Goal: Task Accomplishment & Management: Use online tool/utility

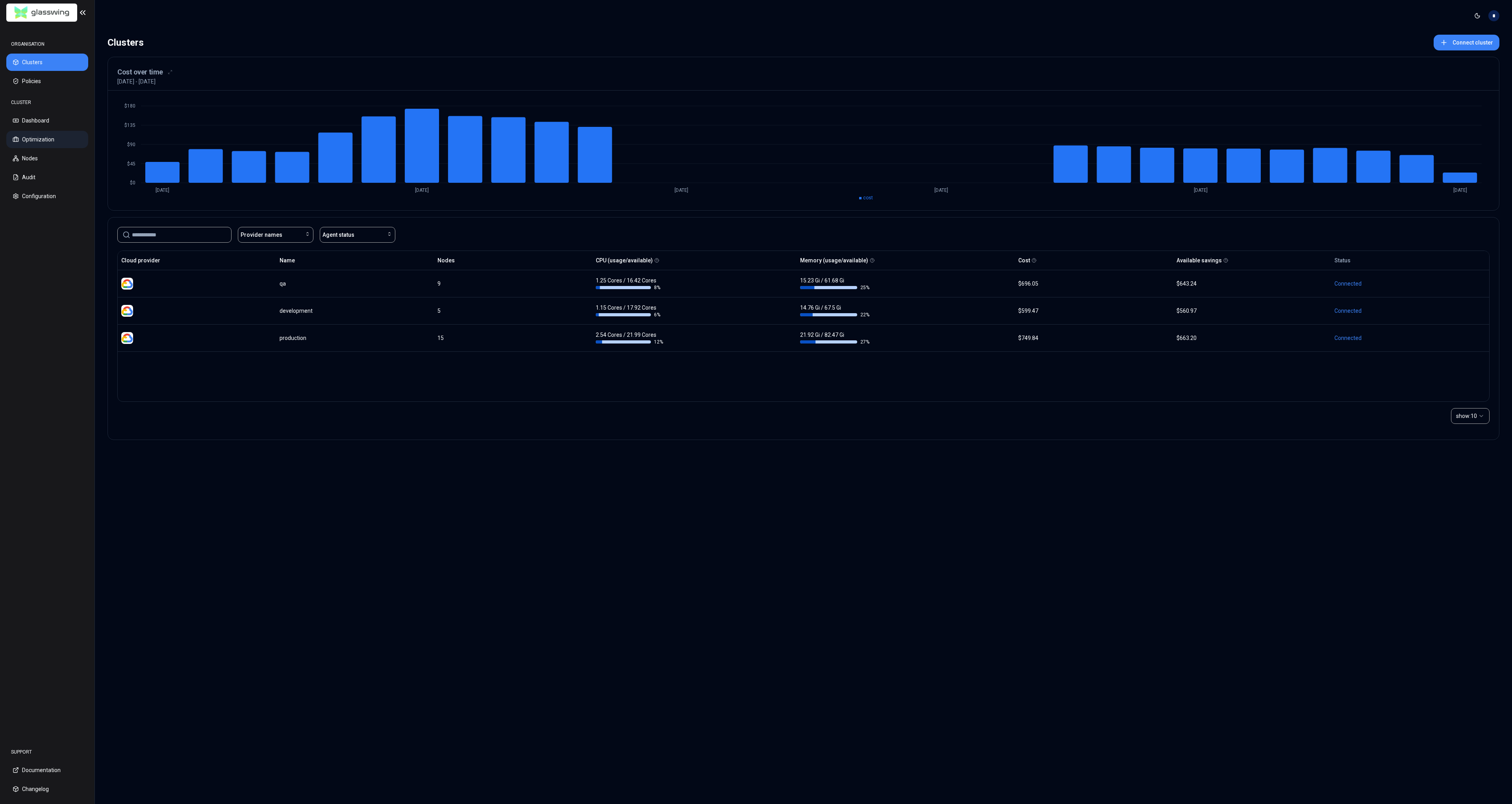
click at [58, 138] on button "Optimization" at bounding box center [48, 140] width 82 height 18
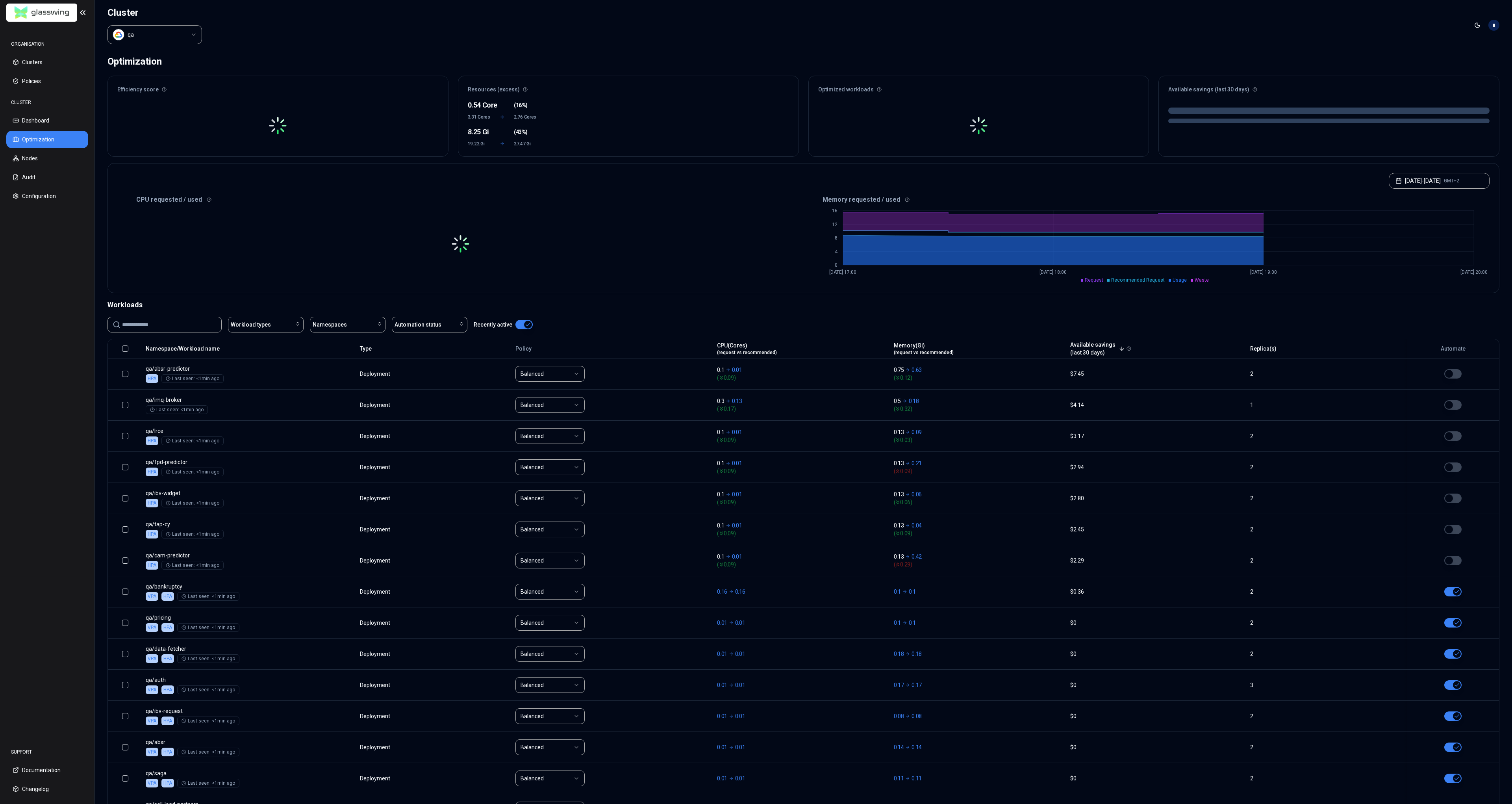
click at [170, 33] on html "ORGANISATION Clusters Policies CLUSTER Dashboard Optimization Nodes Audit Confi…" at bounding box center [756, 402] width 1512 height 804
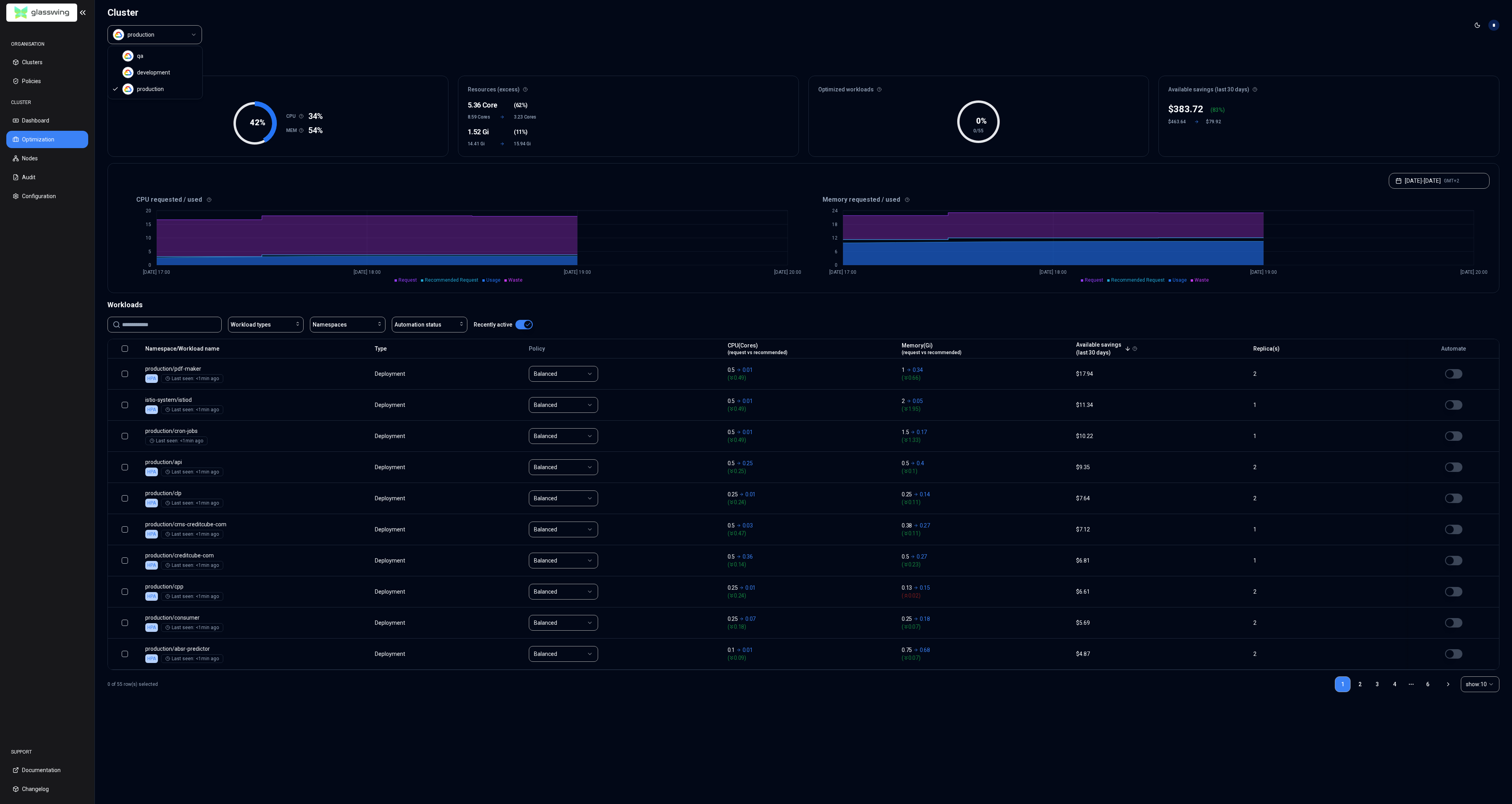
click at [171, 37] on html "ORGANISATION Clusters Policies CLUSTER Dashboard Optimization Nodes Audit Confi…" at bounding box center [756, 402] width 1512 height 804
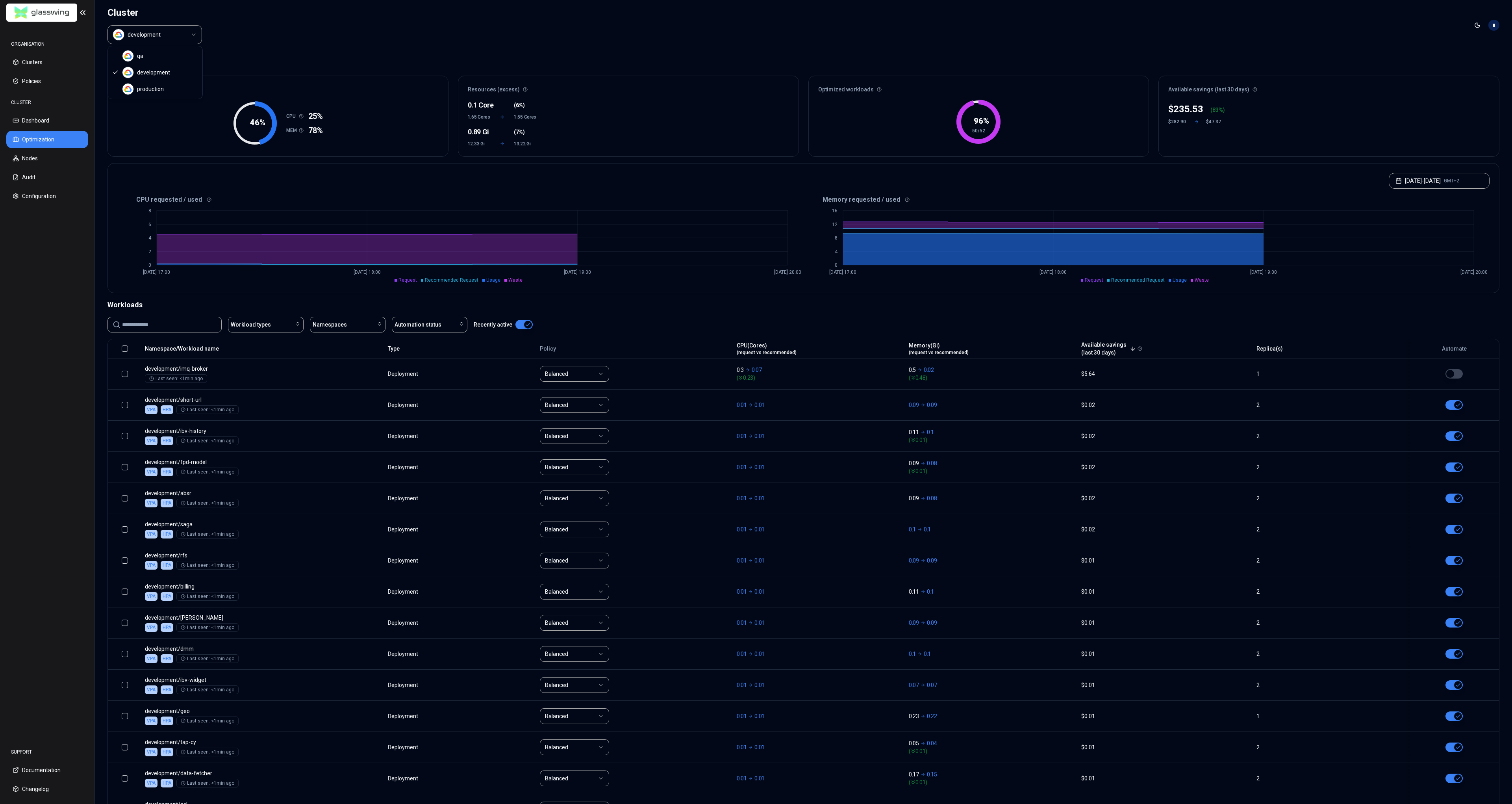
click at [179, 36] on html "ORGANISATION Clusters Policies CLUSTER Dashboard Optimization Nodes Audit Confi…" at bounding box center [756, 402] width 1512 height 804
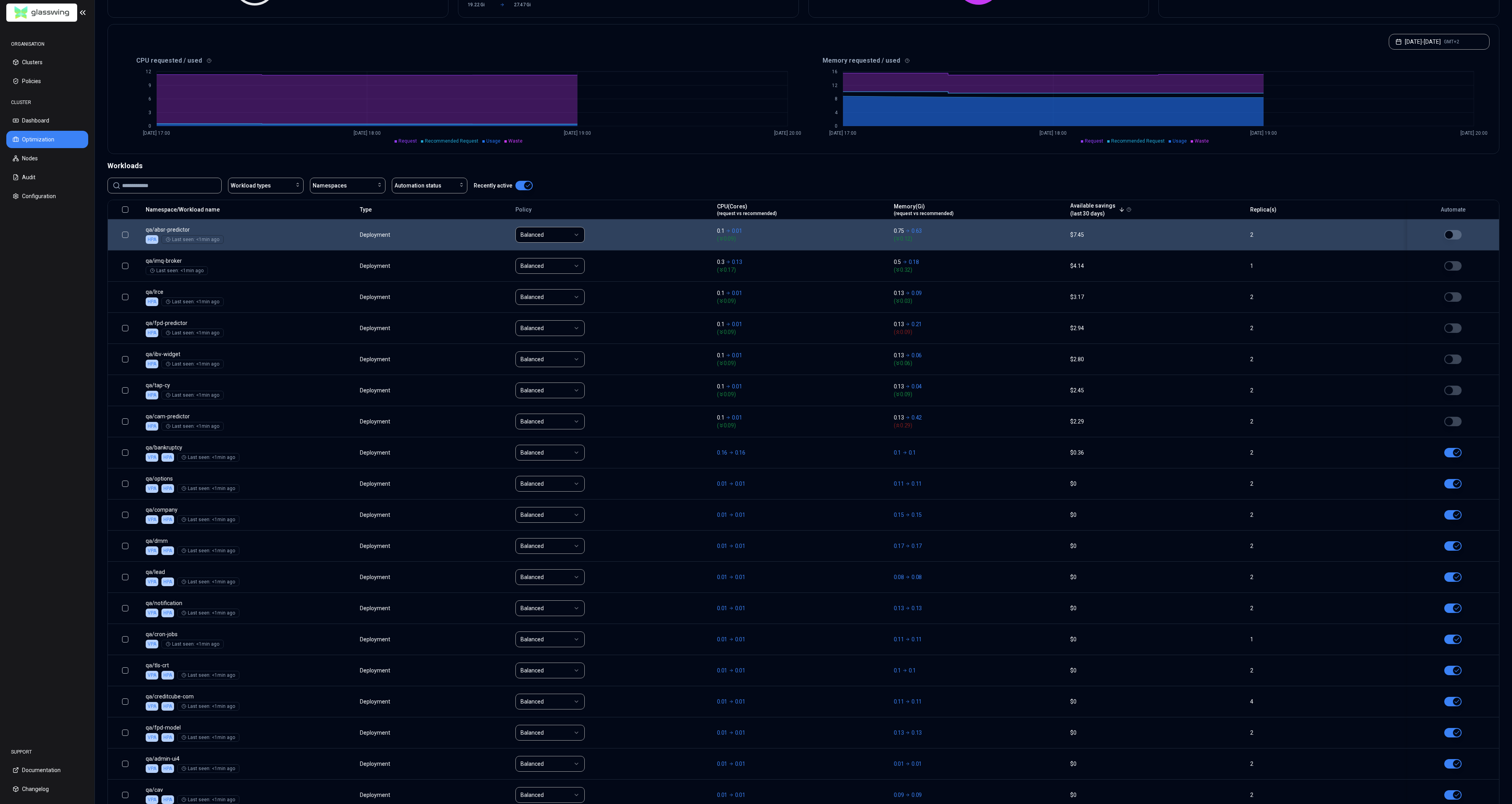
scroll to position [142, 0]
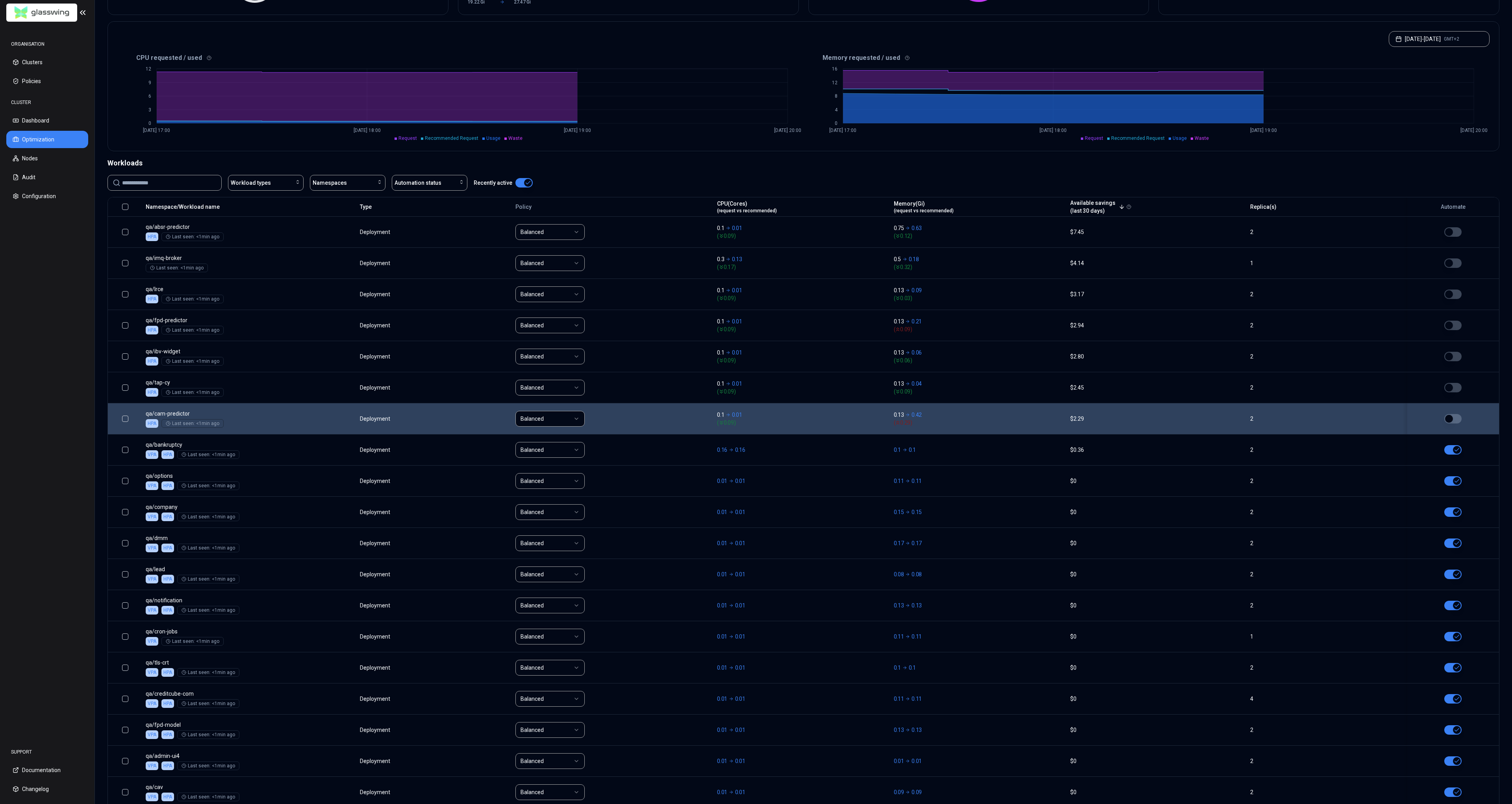
click at [1455, 417] on button "button" at bounding box center [1453, 419] width 18 height 9
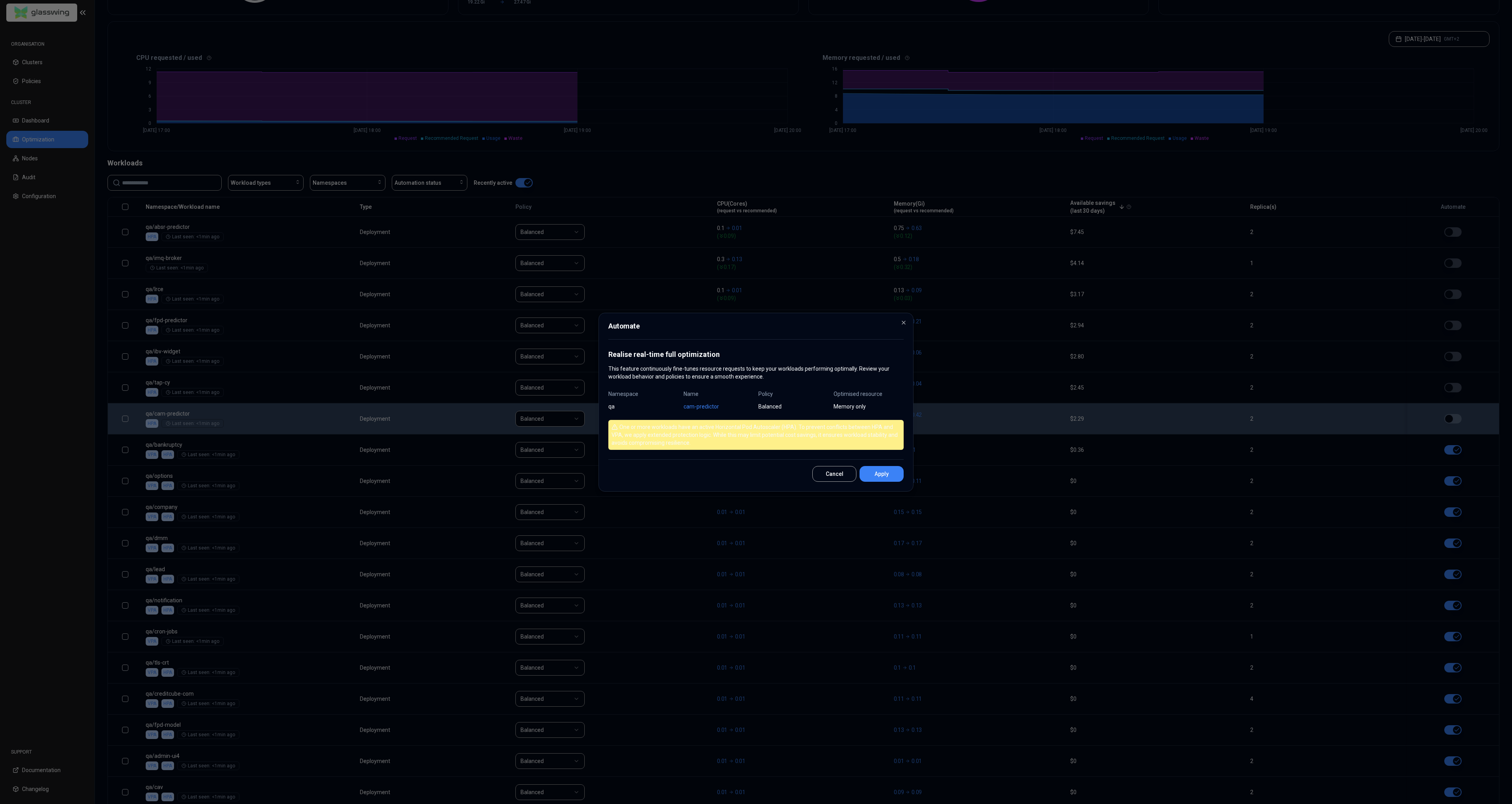
click at [900, 480] on button "Apply" at bounding box center [881, 474] width 44 height 16
click at [893, 475] on div at bounding box center [756, 402] width 1512 height 804
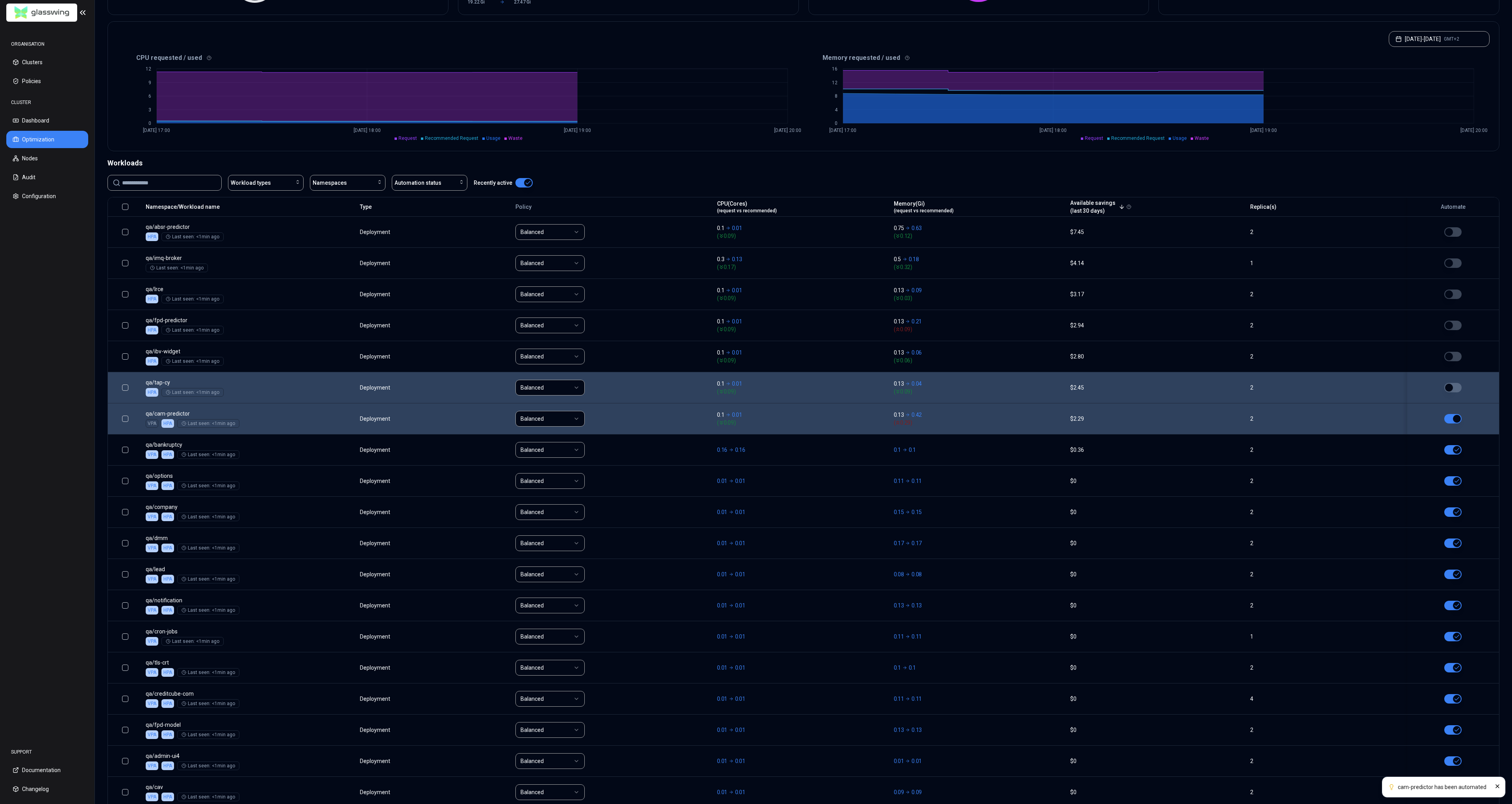
click at [1462, 384] on div at bounding box center [1453, 388] width 85 height 9
click at [1459, 385] on button "button" at bounding box center [1453, 388] width 18 height 9
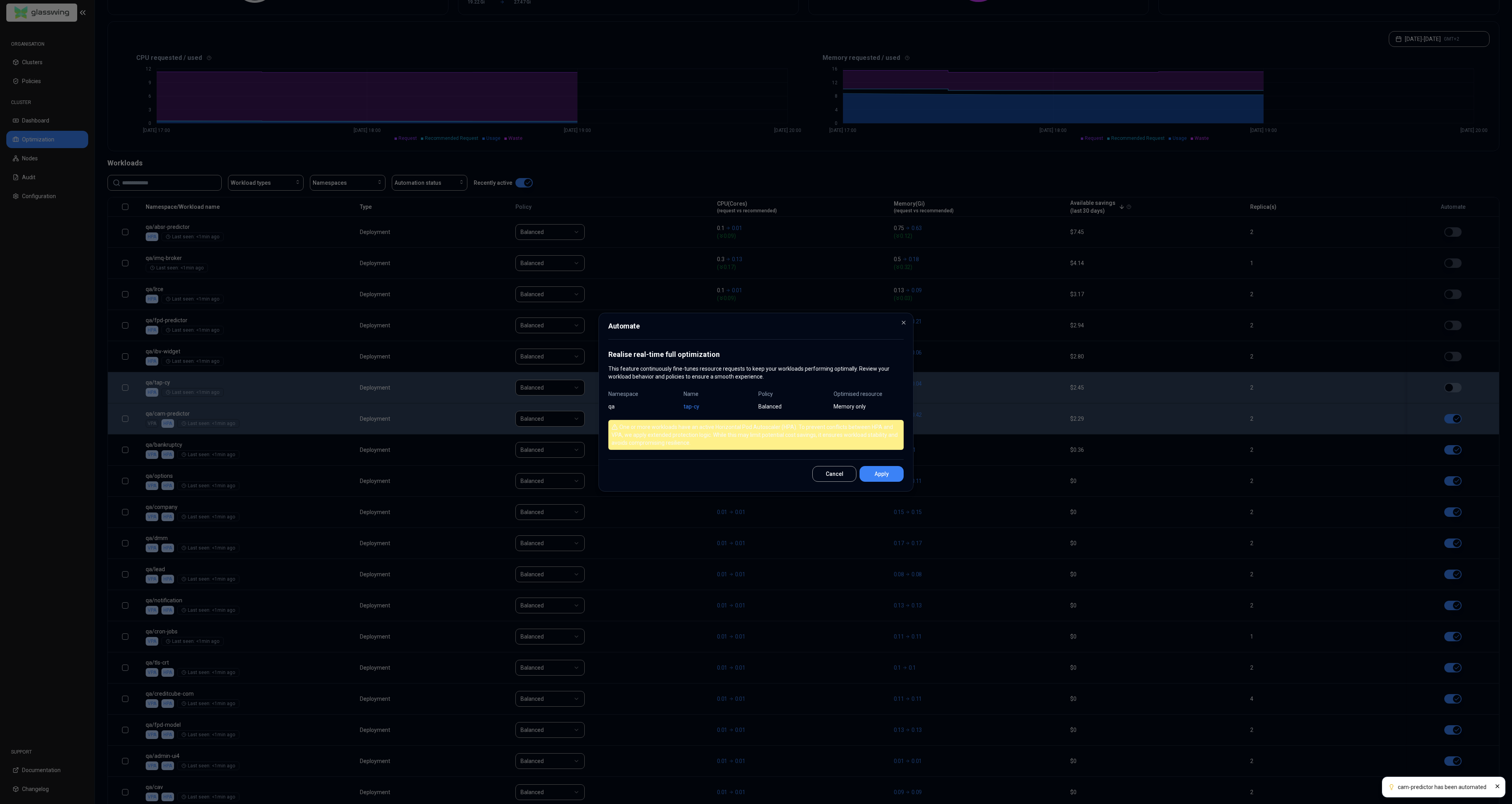
drag, startPoint x: 890, startPoint y: 472, endPoint x: 900, endPoint y: 472, distance: 10.0
click at [890, 472] on button "Apply" at bounding box center [881, 474] width 44 height 16
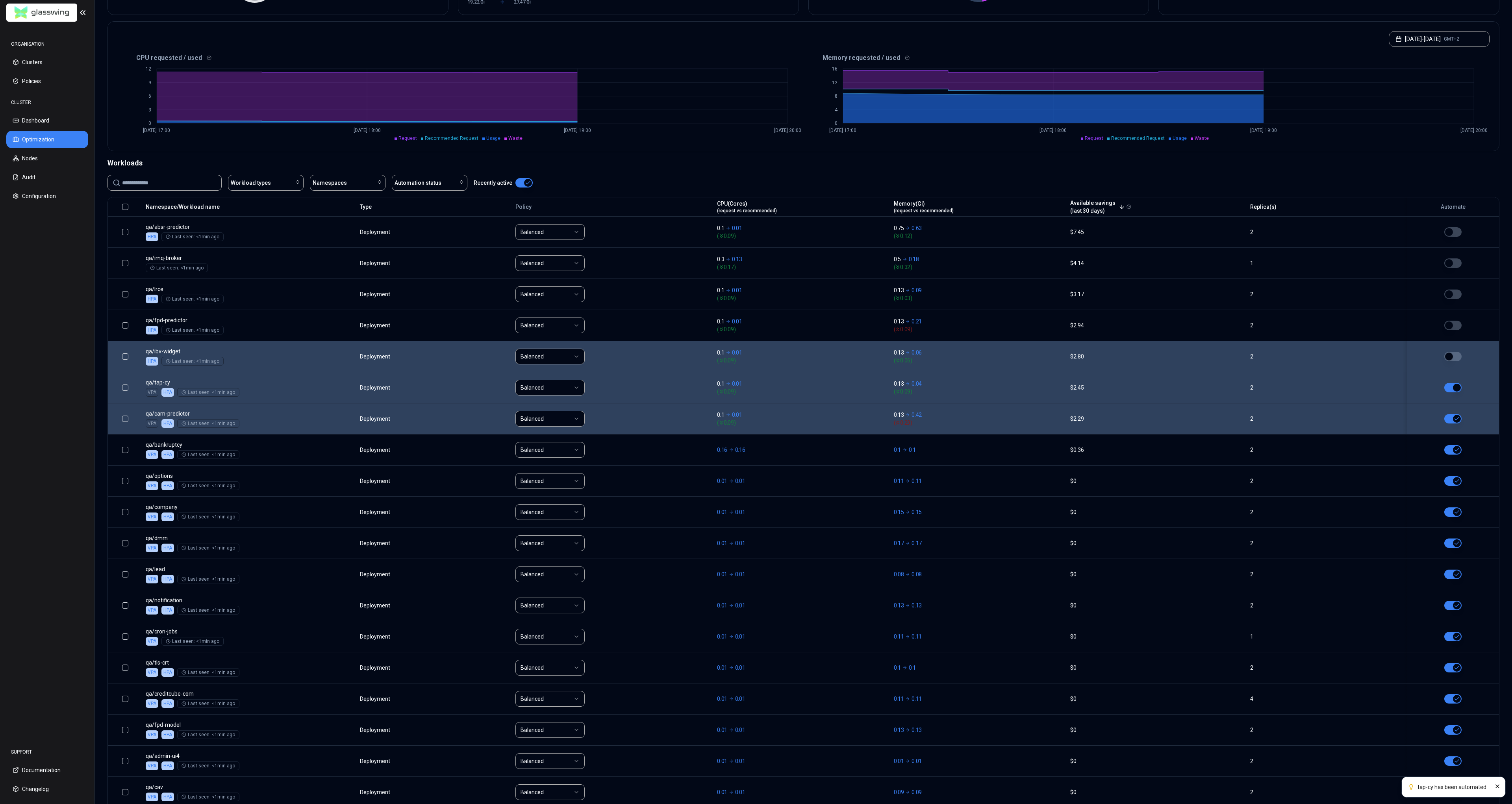
click at [1463, 359] on div at bounding box center [1453, 356] width 85 height 9
click at [1454, 358] on button "button" at bounding box center [1453, 356] width 18 height 9
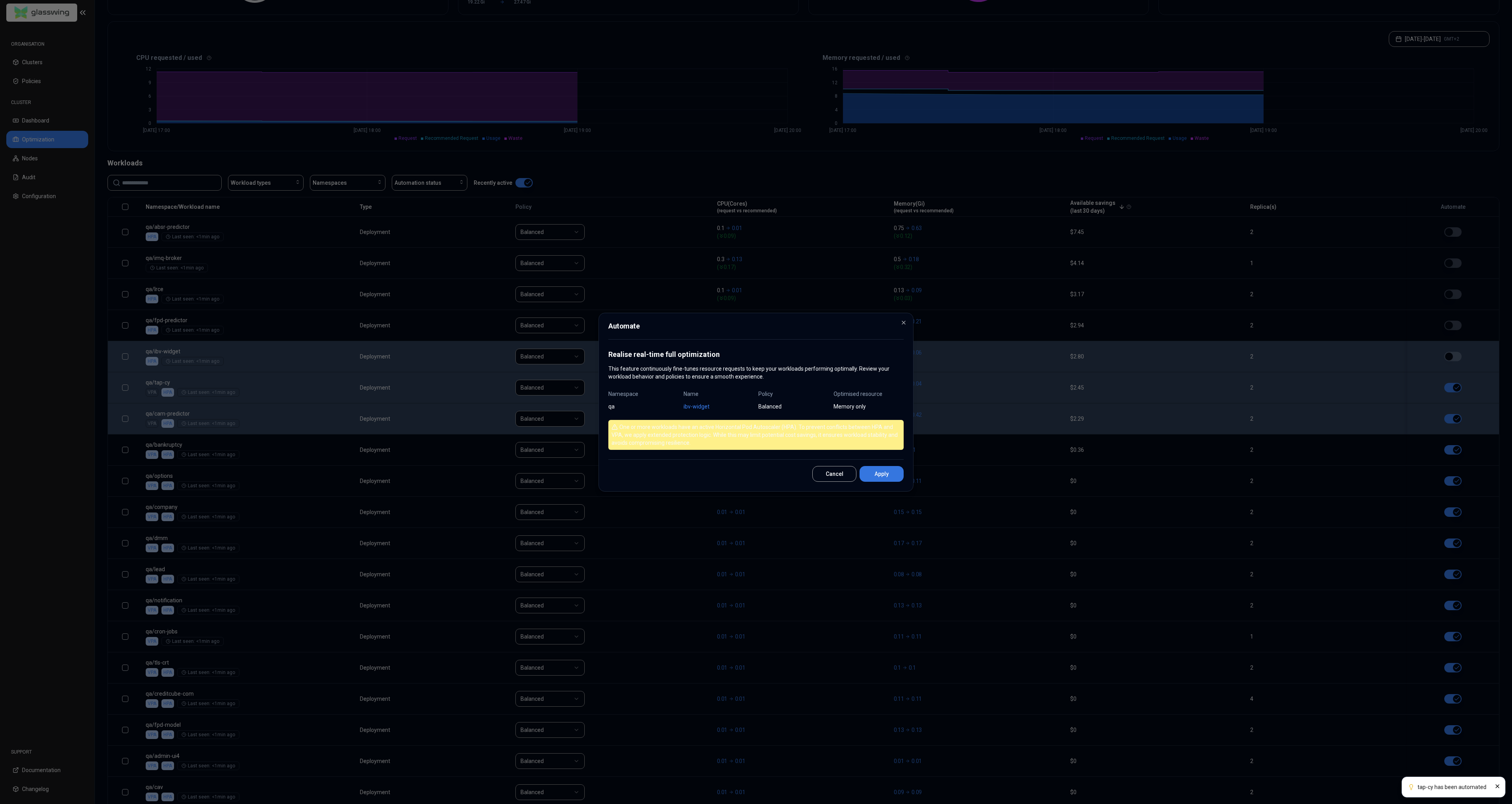
click at [890, 471] on button "Apply" at bounding box center [881, 474] width 44 height 16
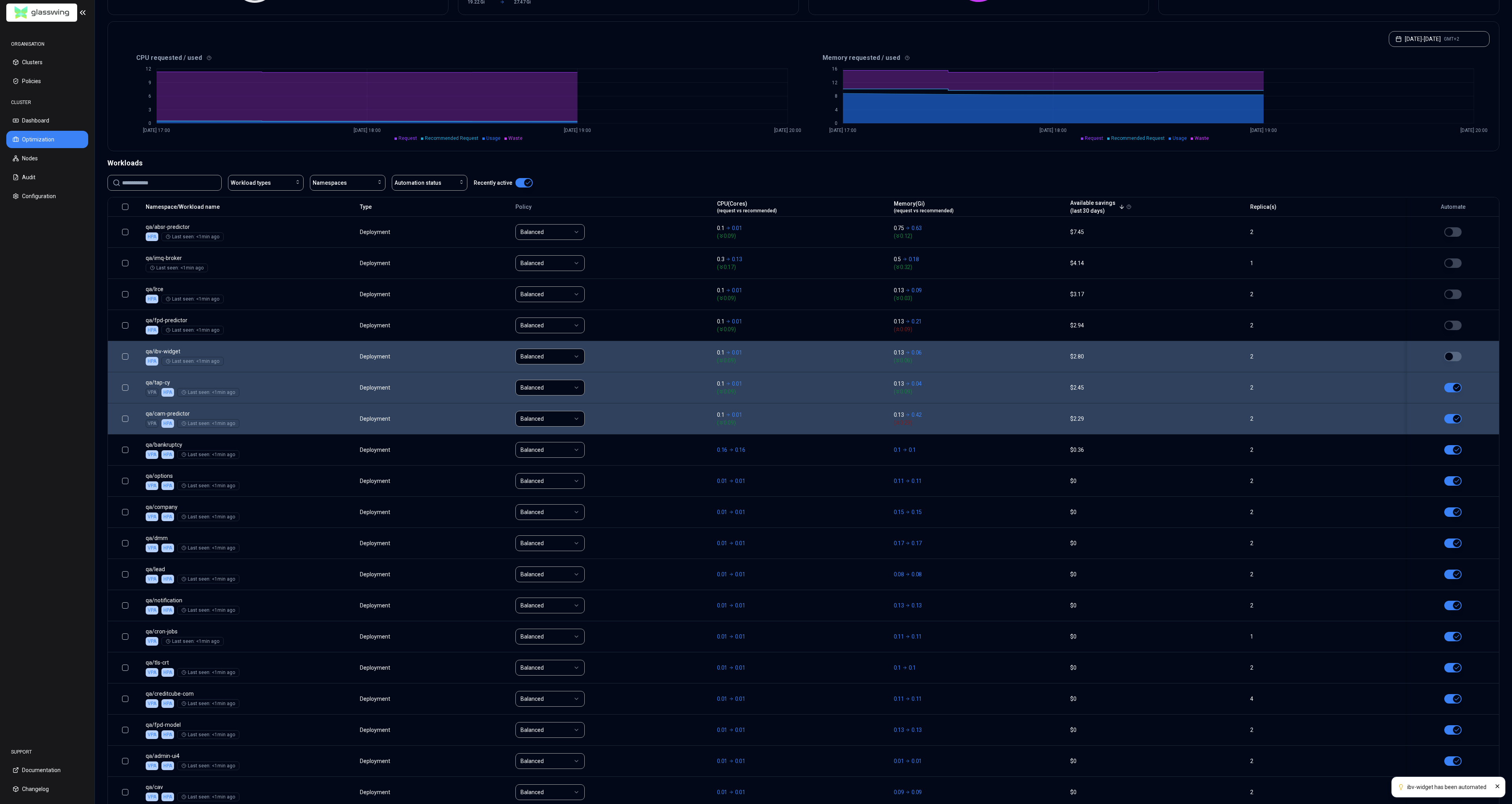
click at [1457, 356] on button "button" at bounding box center [1453, 356] width 18 height 9
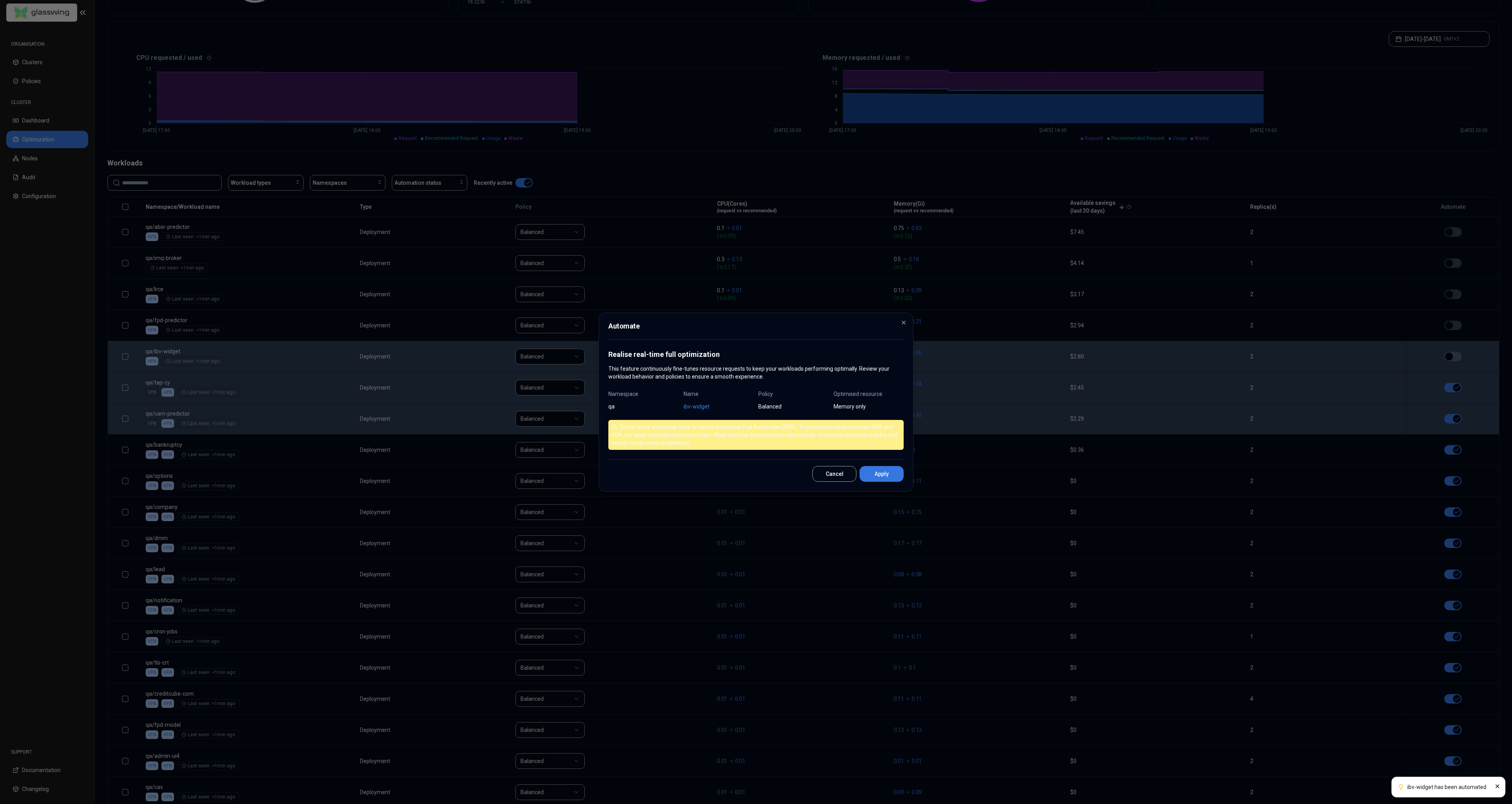
click at [878, 476] on button "Apply" at bounding box center [881, 474] width 44 height 16
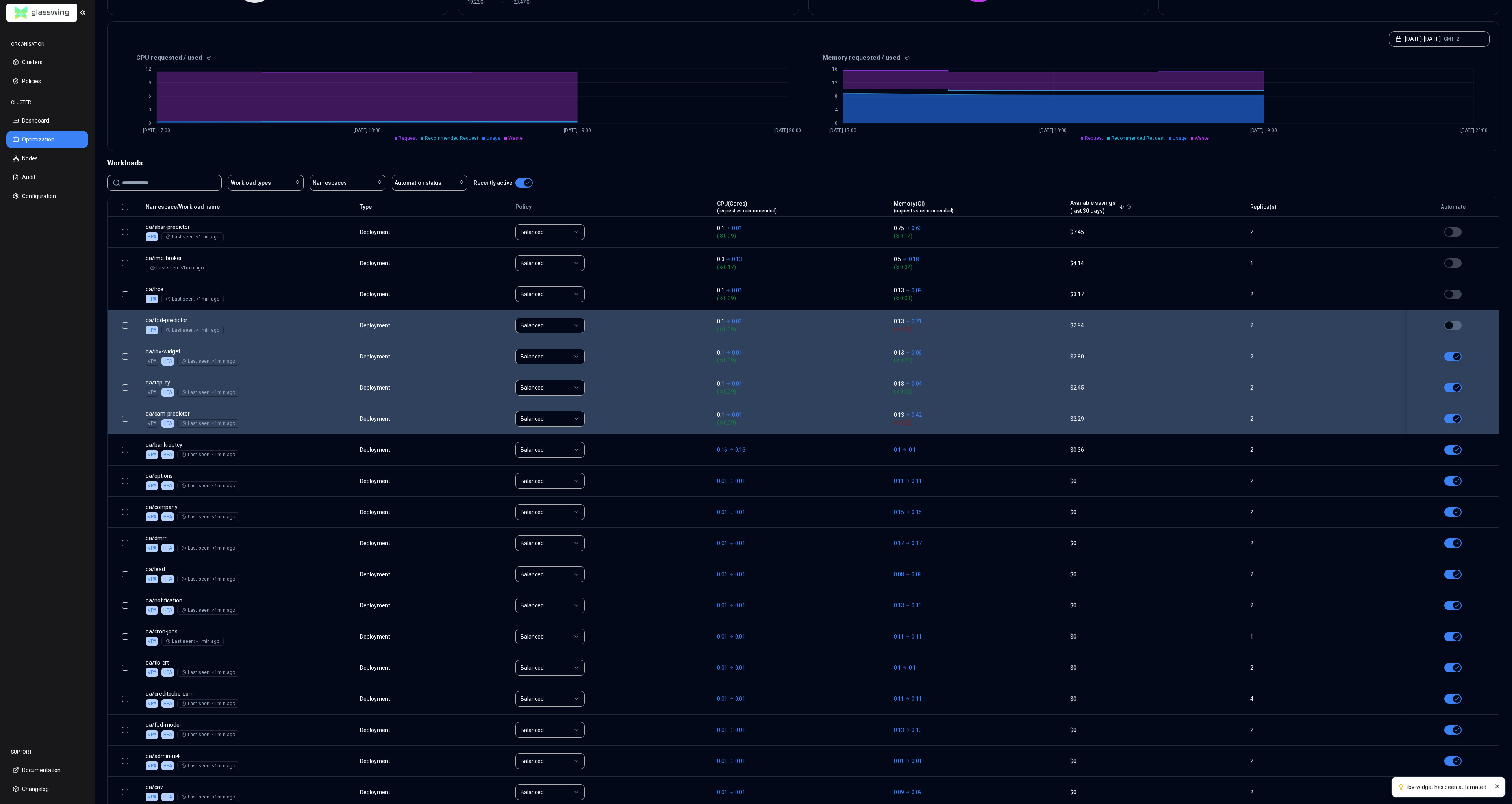
click at [1454, 328] on button "button" at bounding box center [1453, 325] width 18 height 9
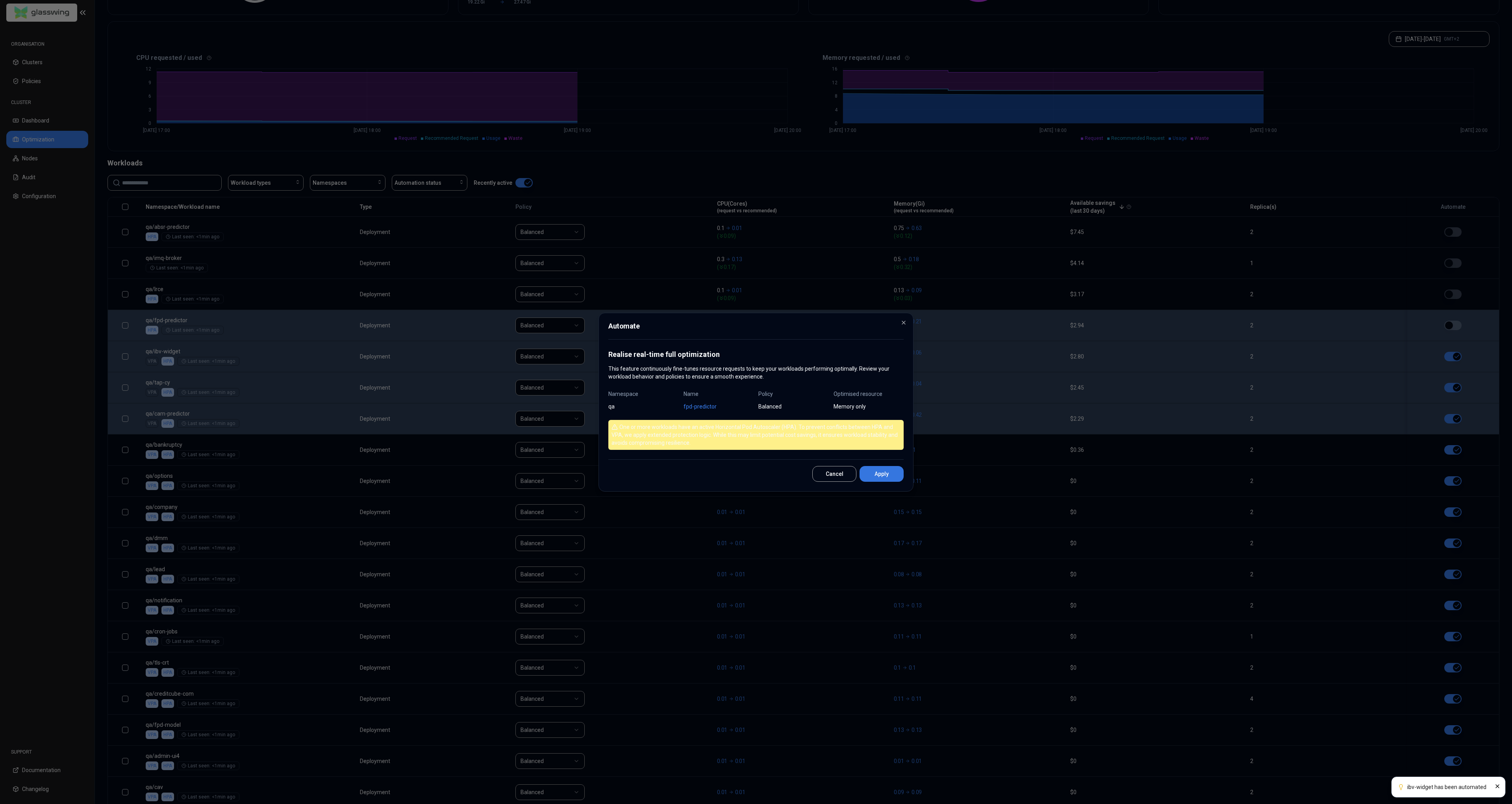
click at [879, 472] on button "Apply" at bounding box center [881, 474] width 44 height 16
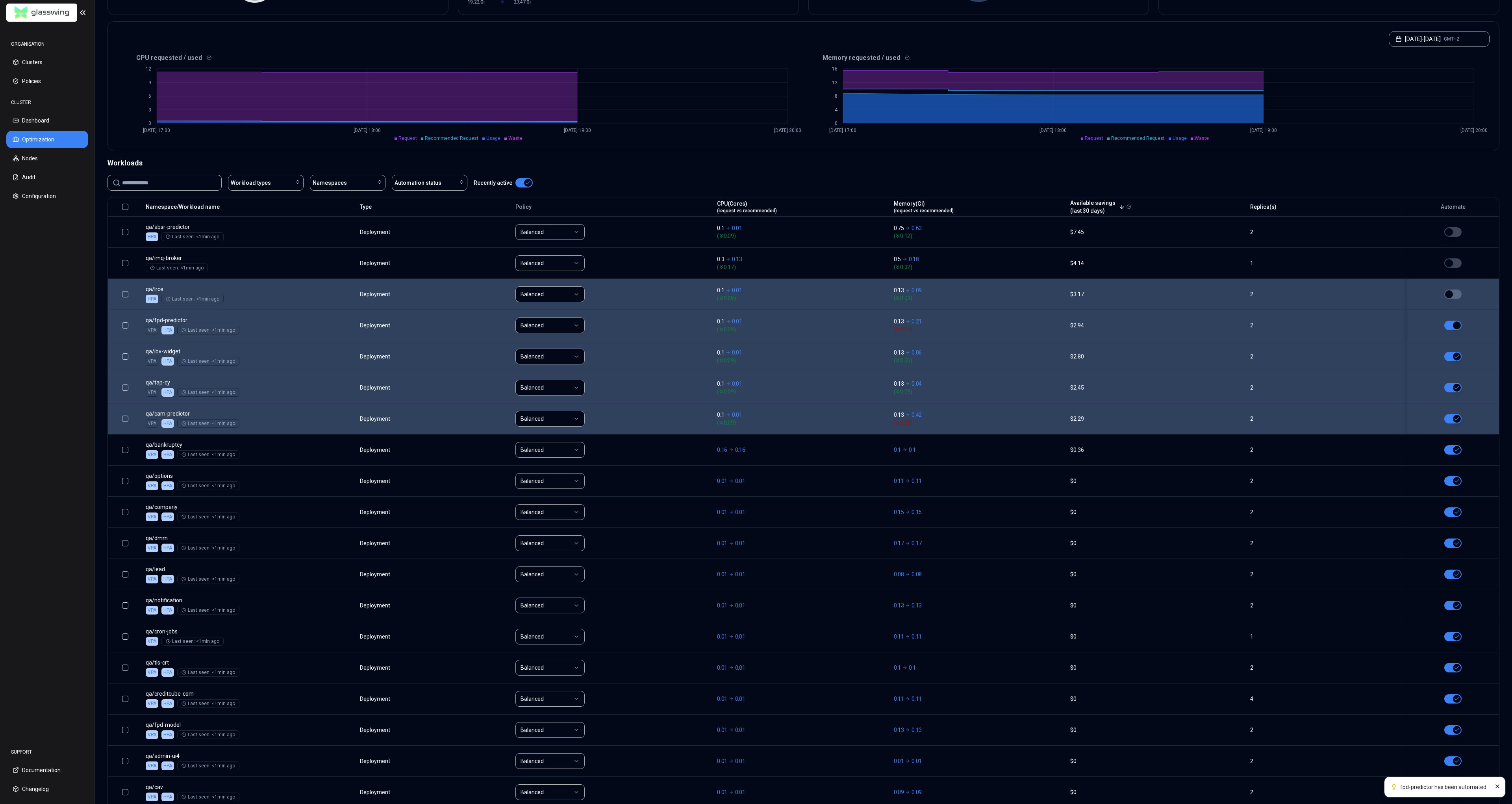
click at [1454, 291] on button "button" at bounding box center [1453, 294] width 18 height 9
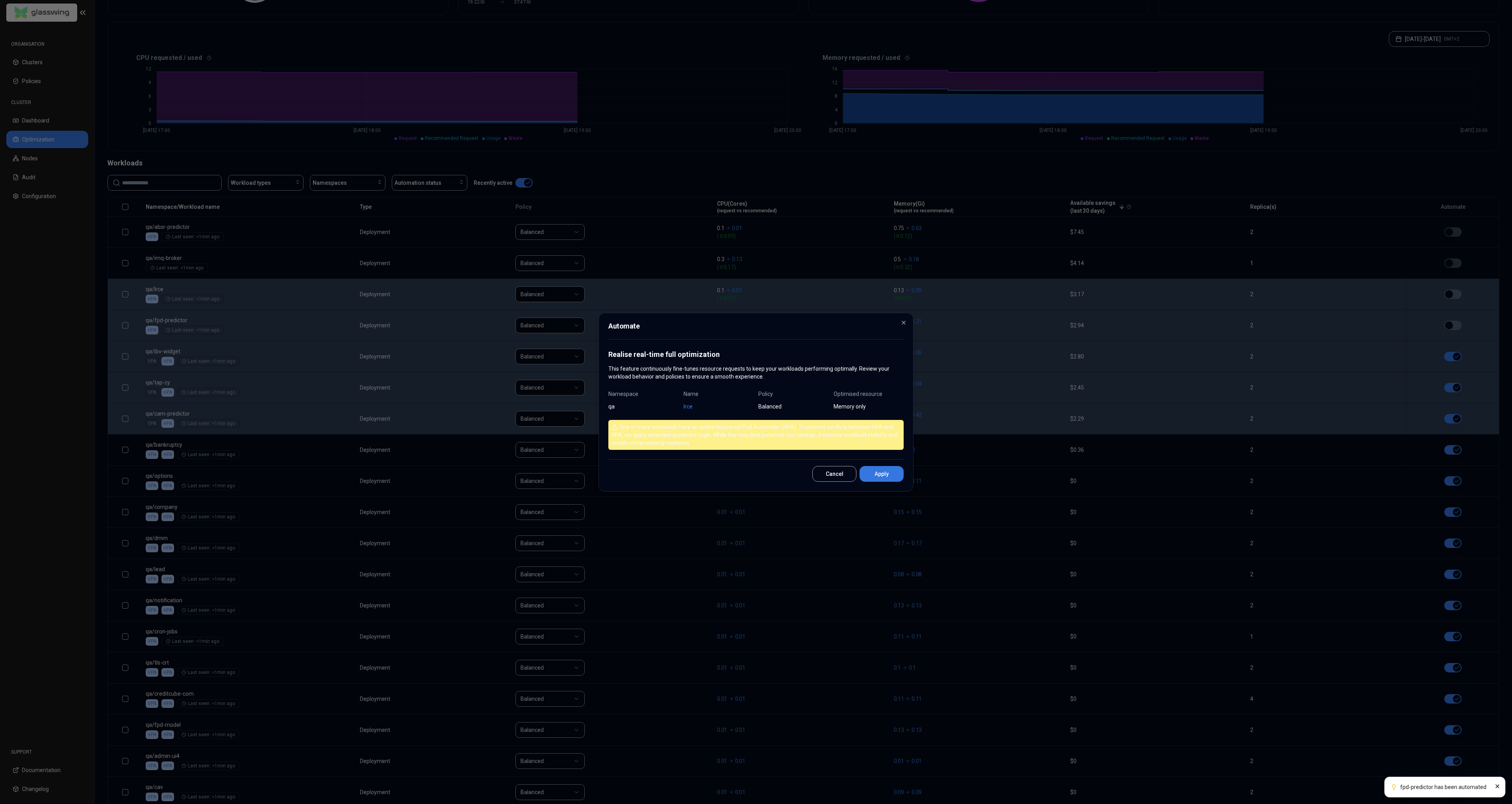
click at [876, 478] on button "Apply" at bounding box center [881, 474] width 44 height 16
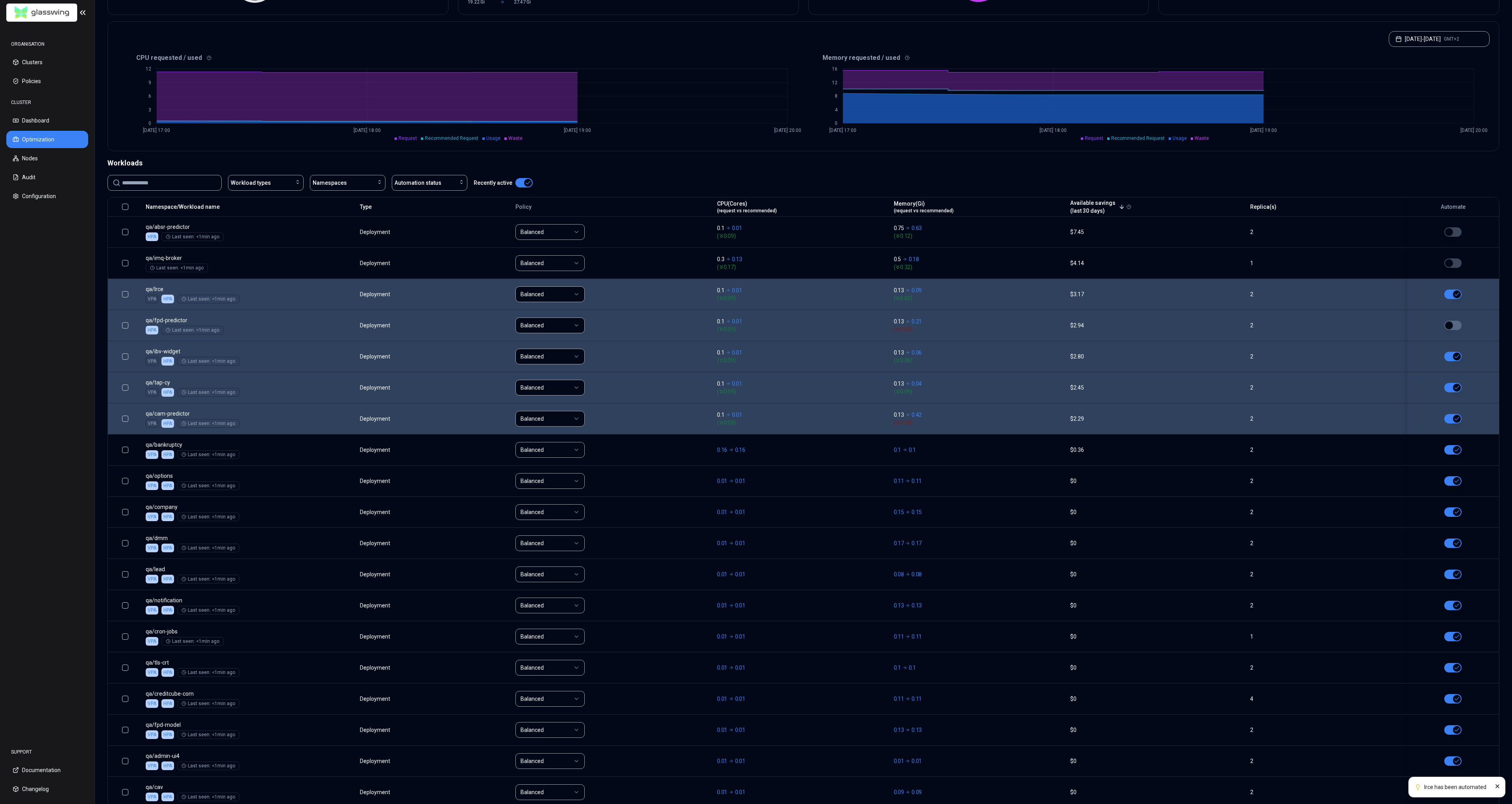
click at [1454, 264] on button "button" at bounding box center [1453, 263] width 18 height 9
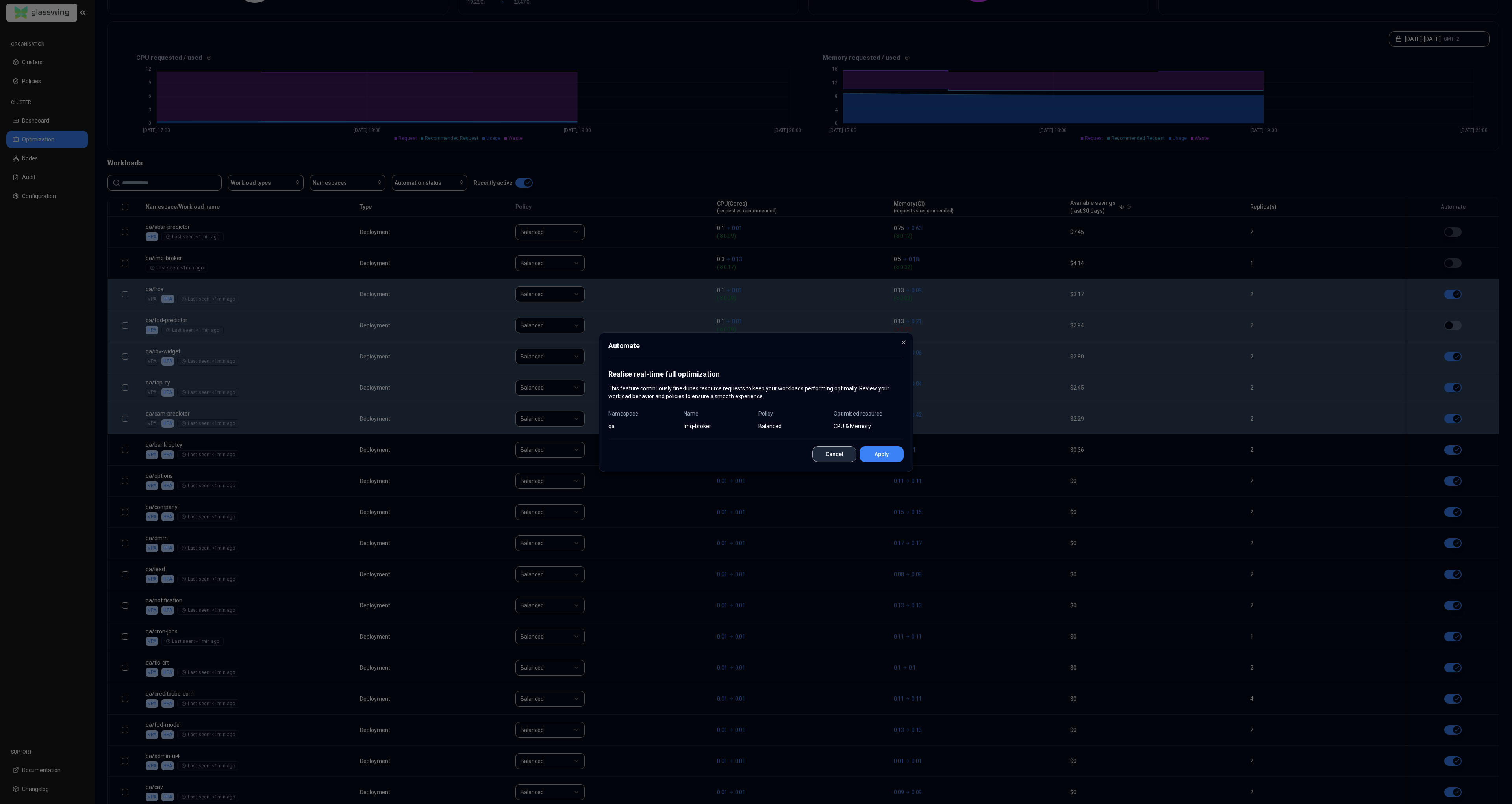
click at [830, 458] on button "Cancel" at bounding box center [834, 454] width 44 height 16
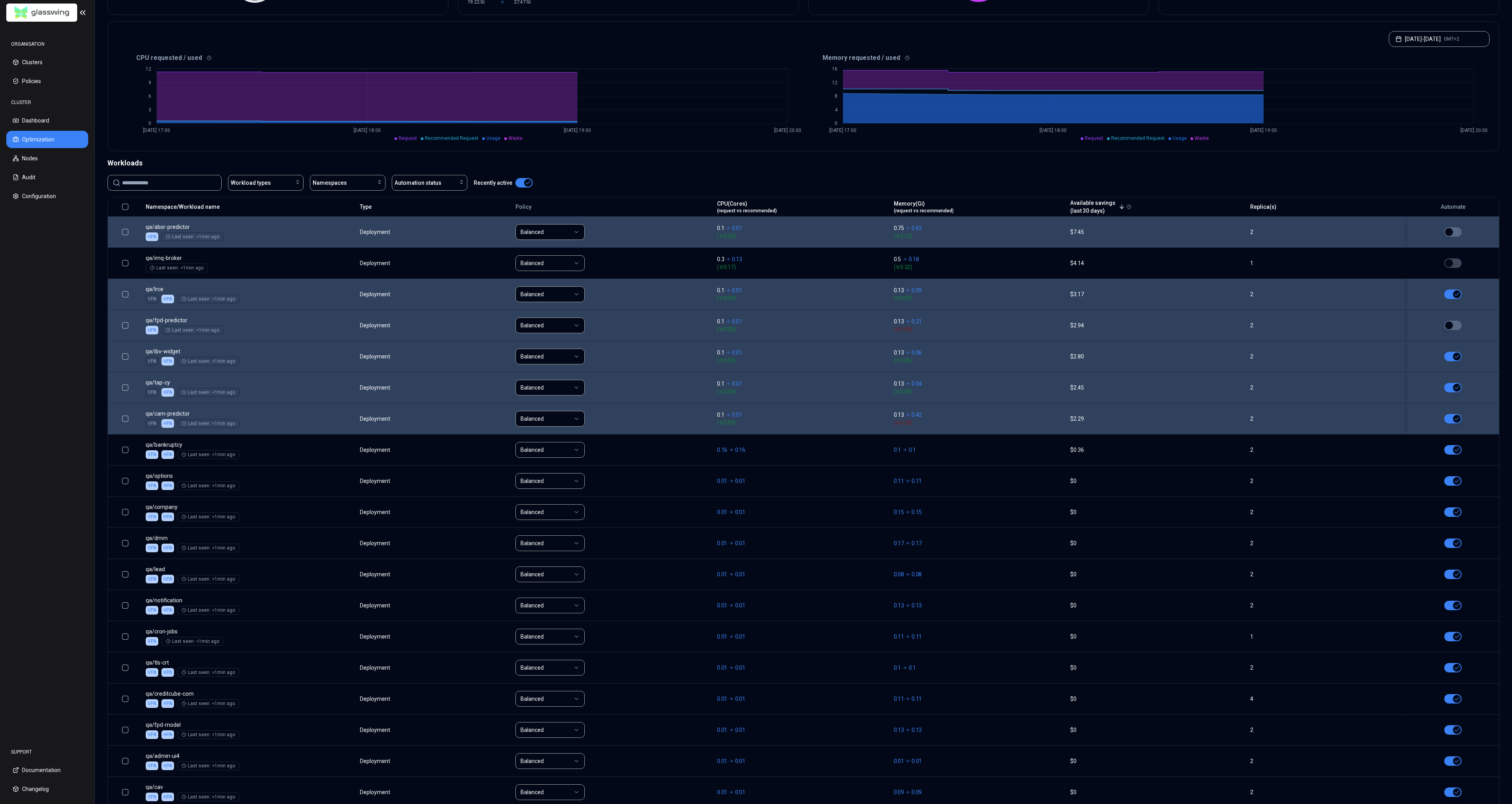
click at [1455, 233] on button "button" at bounding box center [1453, 232] width 18 height 9
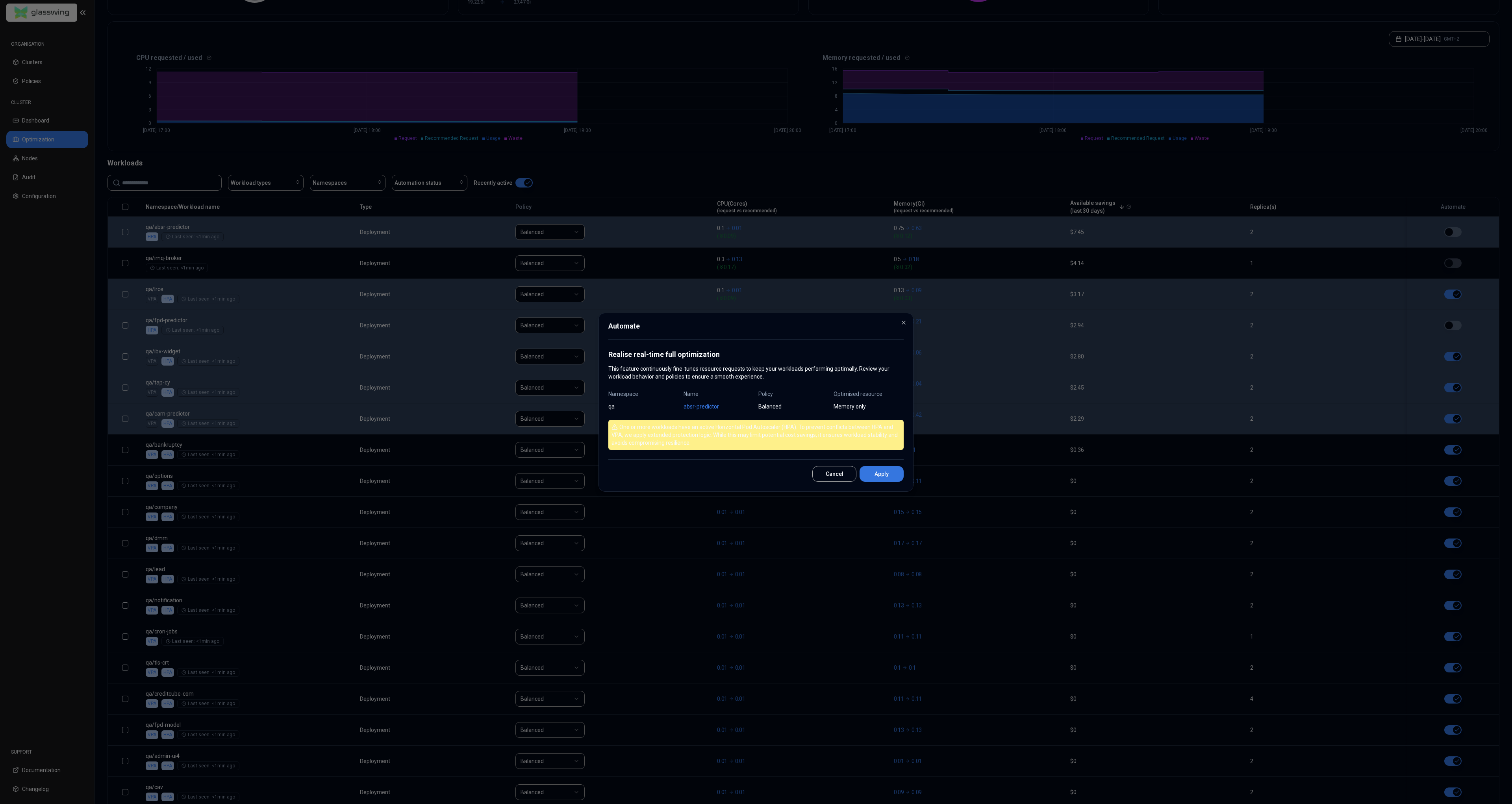
click at [880, 472] on button "Apply" at bounding box center [881, 474] width 44 height 16
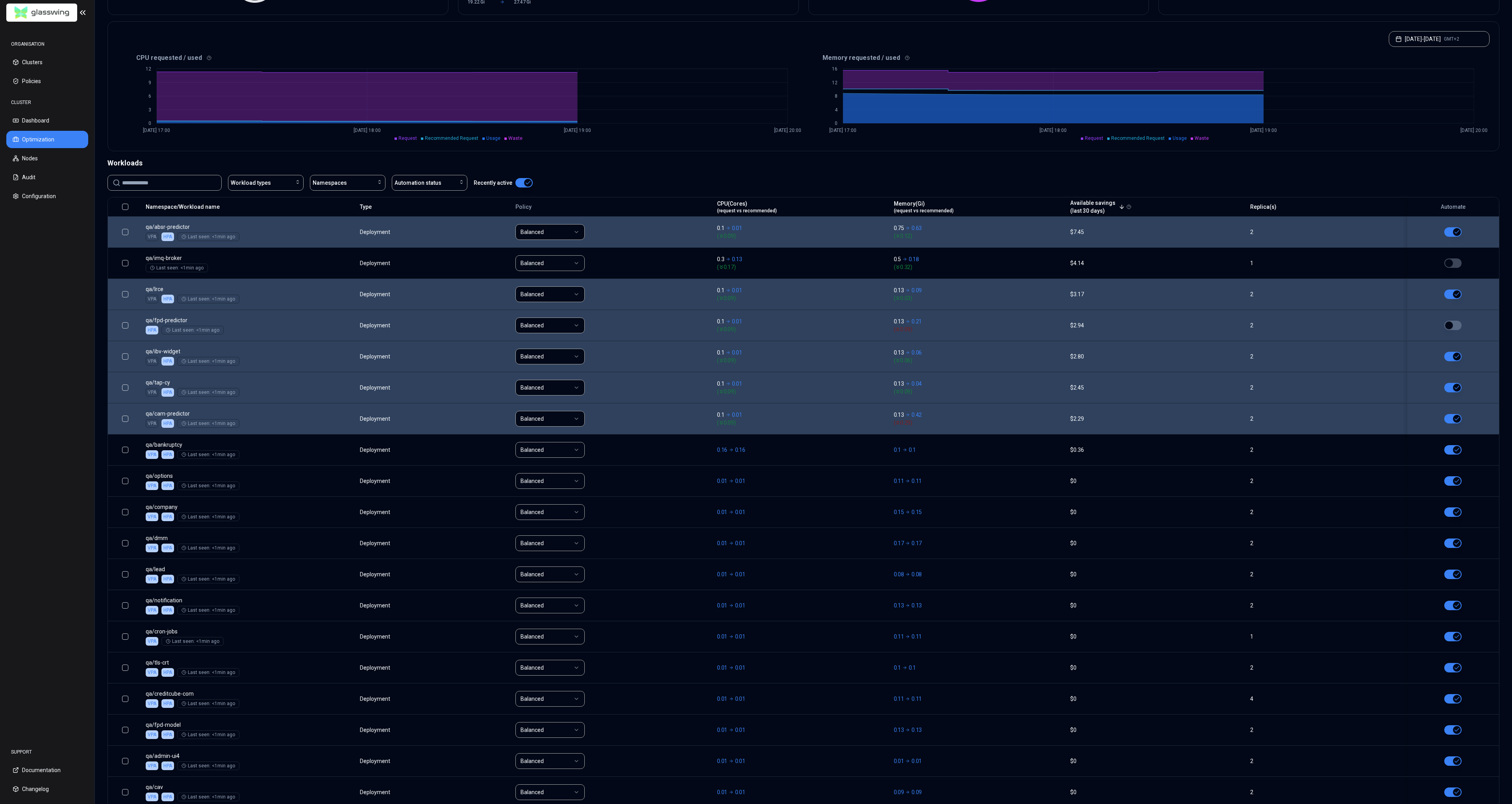
click at [1454, 325] on button "button" at bounding box center [1453, 325] width 18 height 9
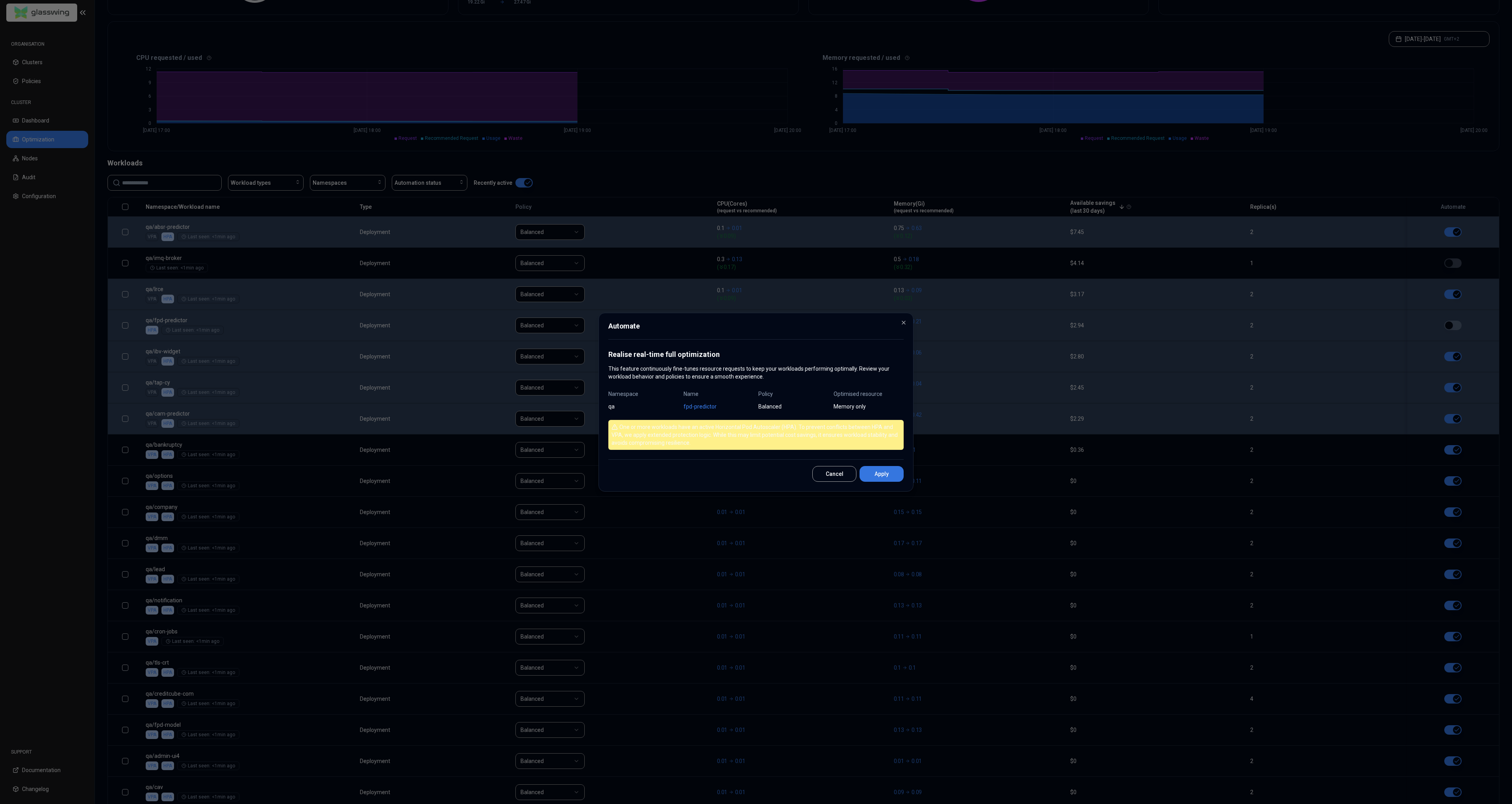
click at [880, 470] on button "Apply" at bounding box center [881, 474] width 44 height 16
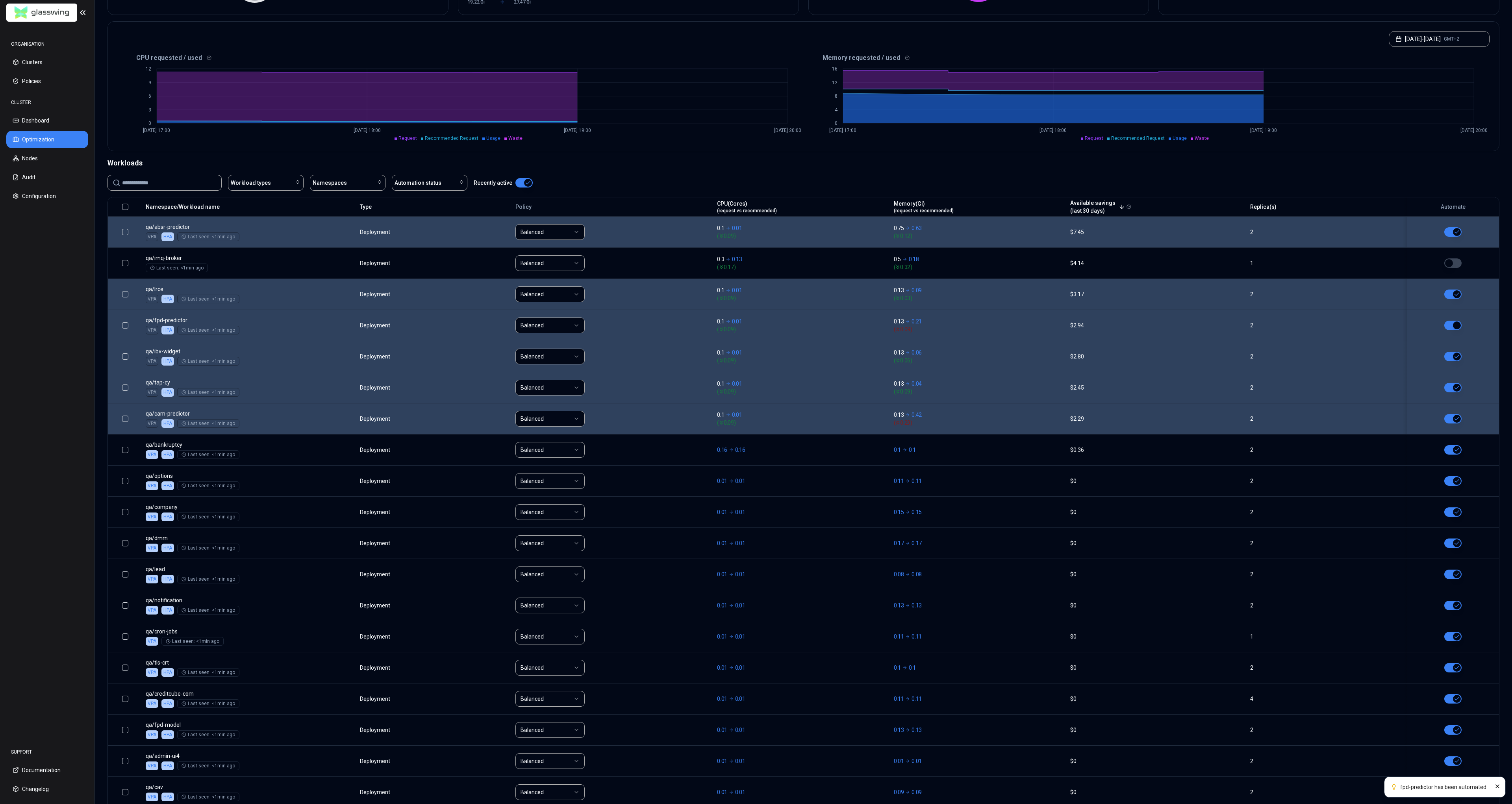
scroll to position [0, 0]
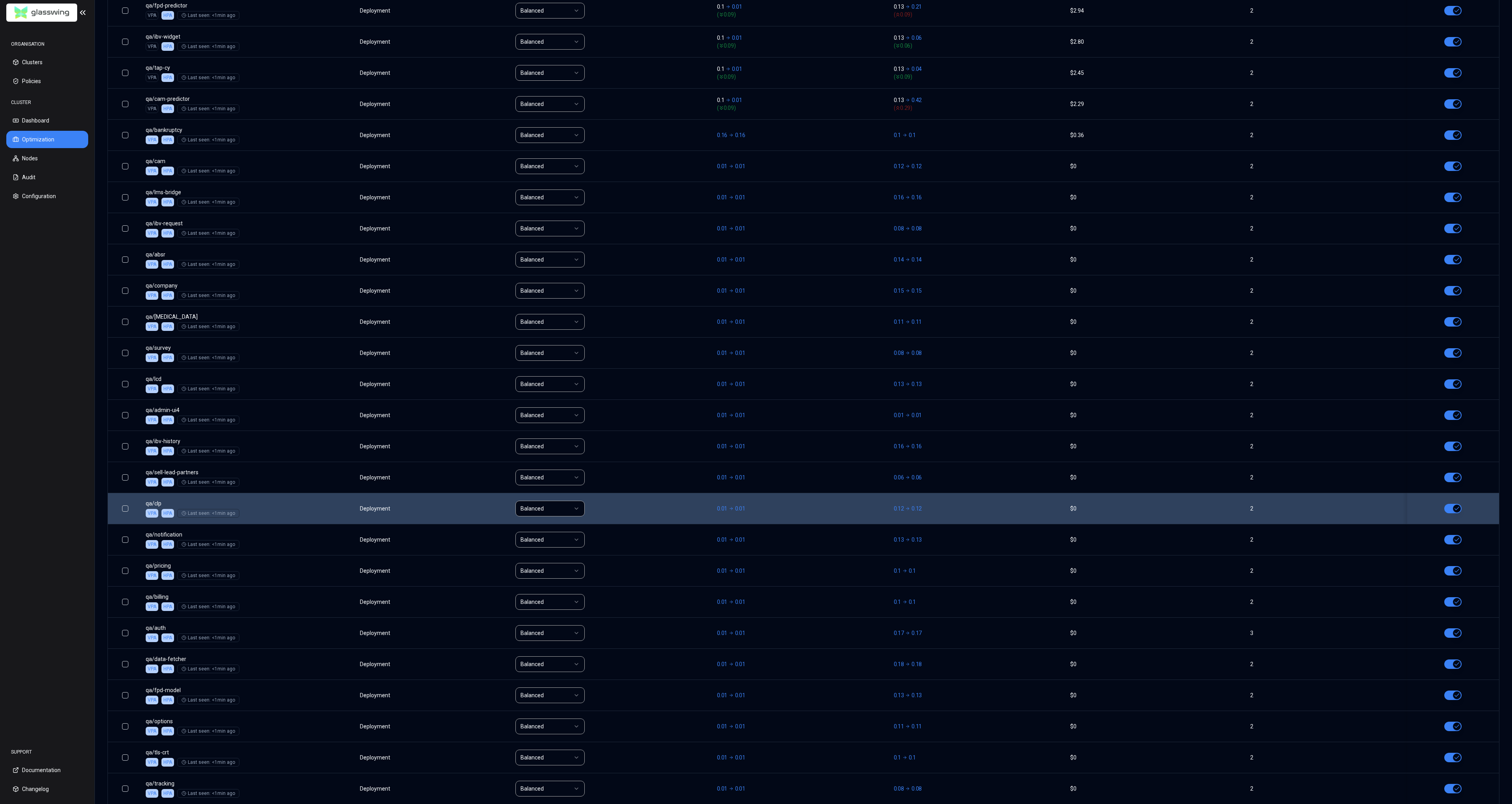
scroll to position [529, 0]
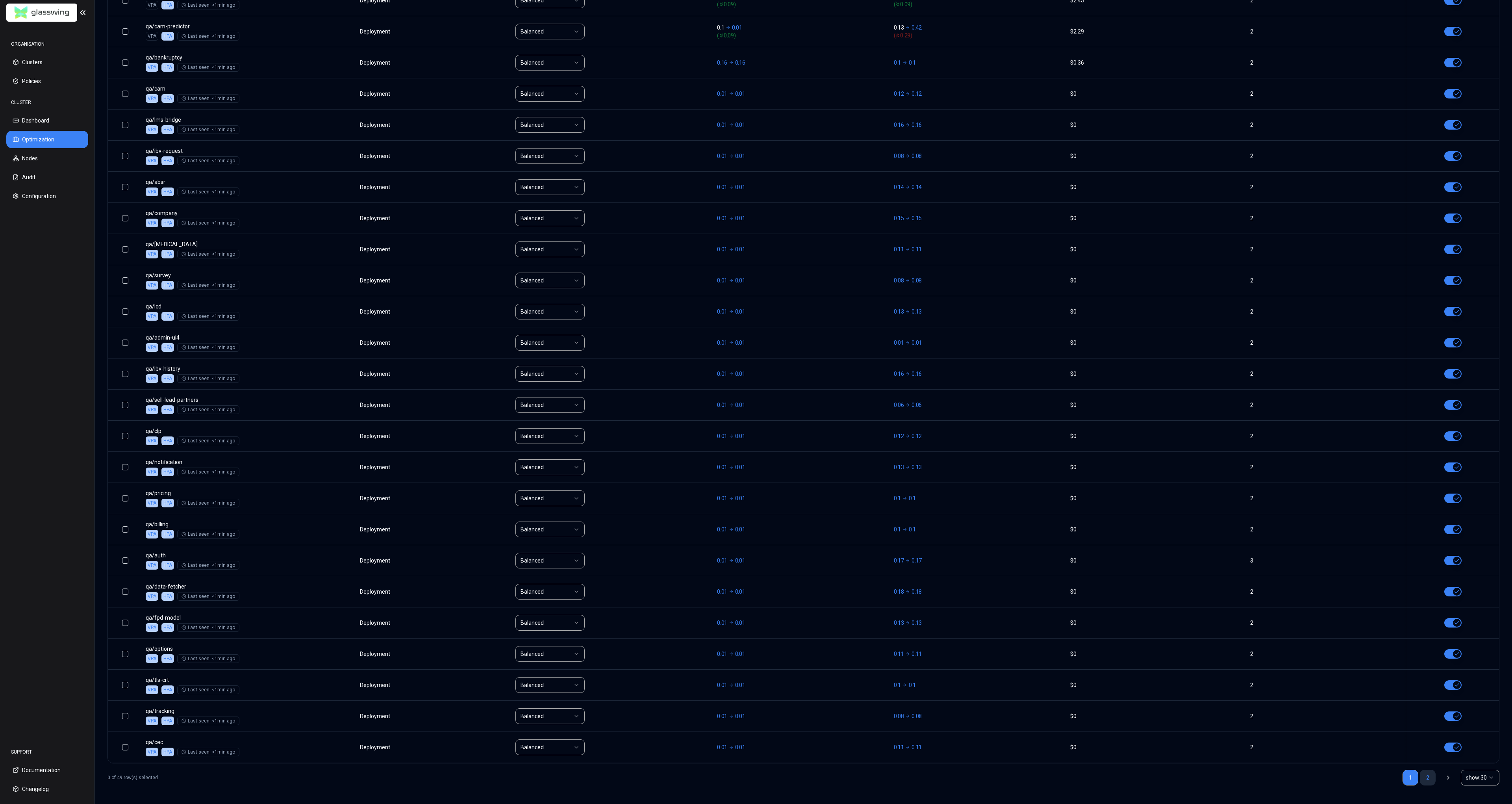
click at [1430, 780] on link "2" at bounding box center [1427, 778] width 16 height 16
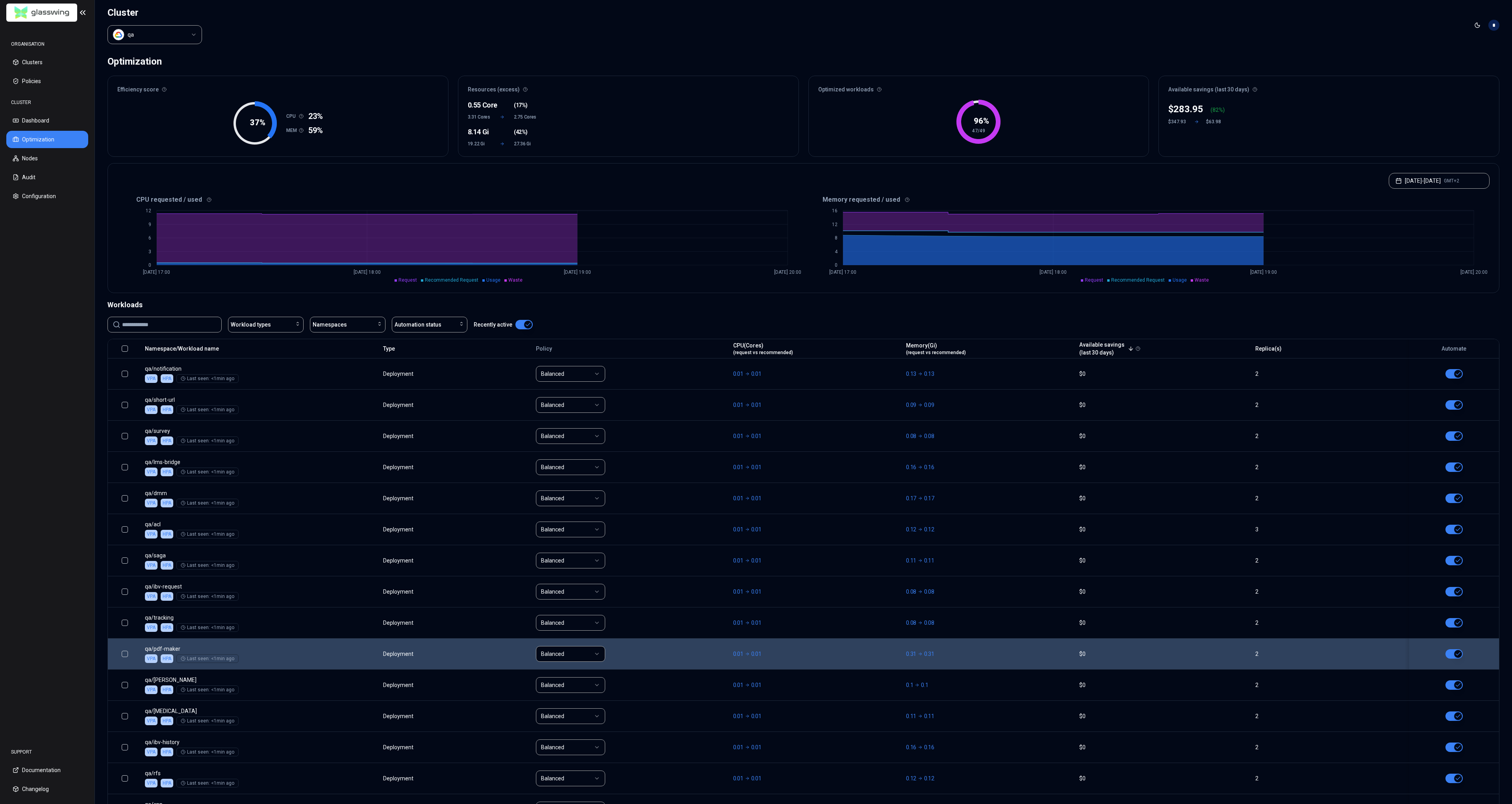
scroll to position [187, 0]
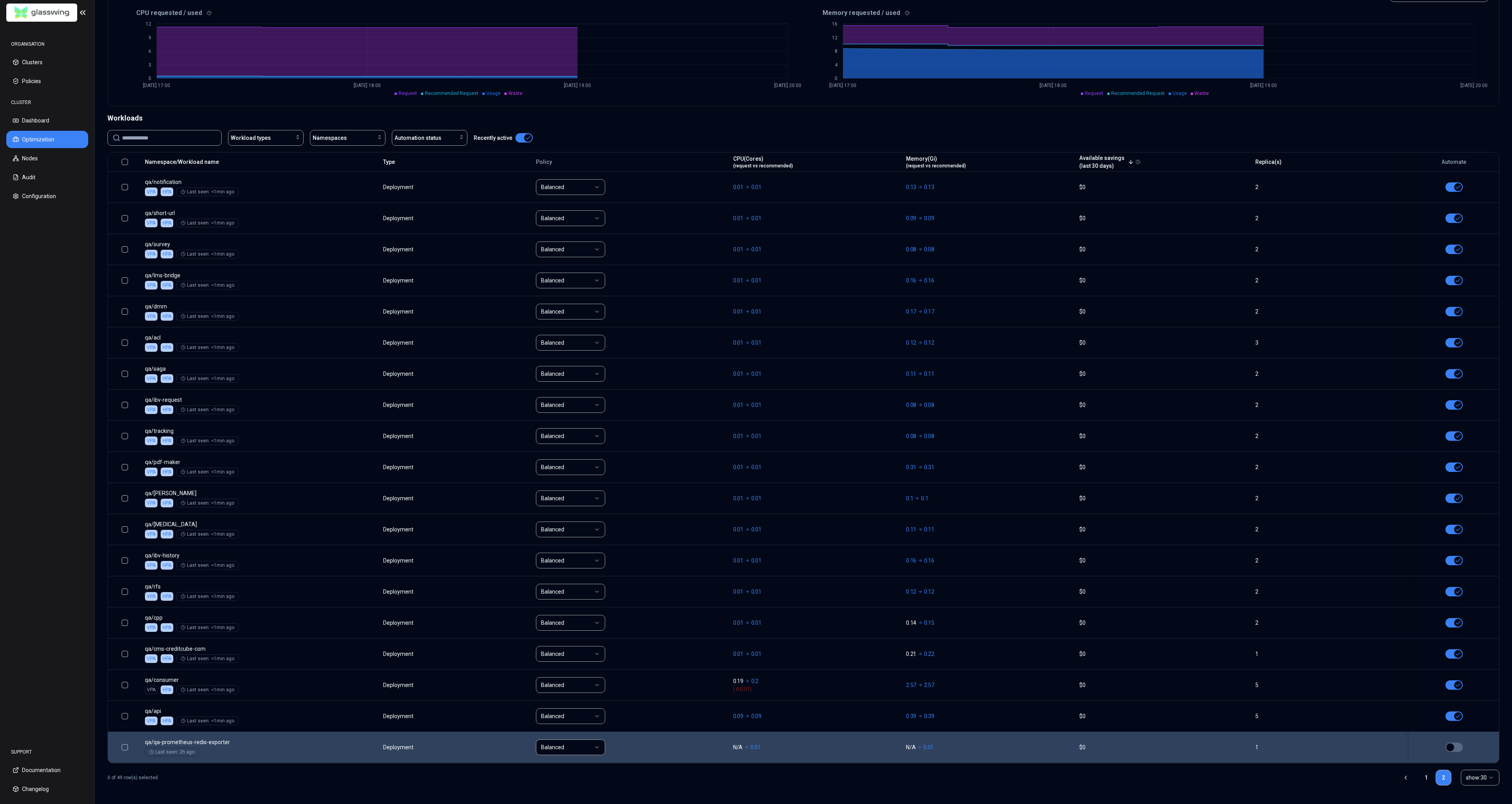
click at [1460, 748] on button "button" at bounding box center [1454, 748] width 18 height 9
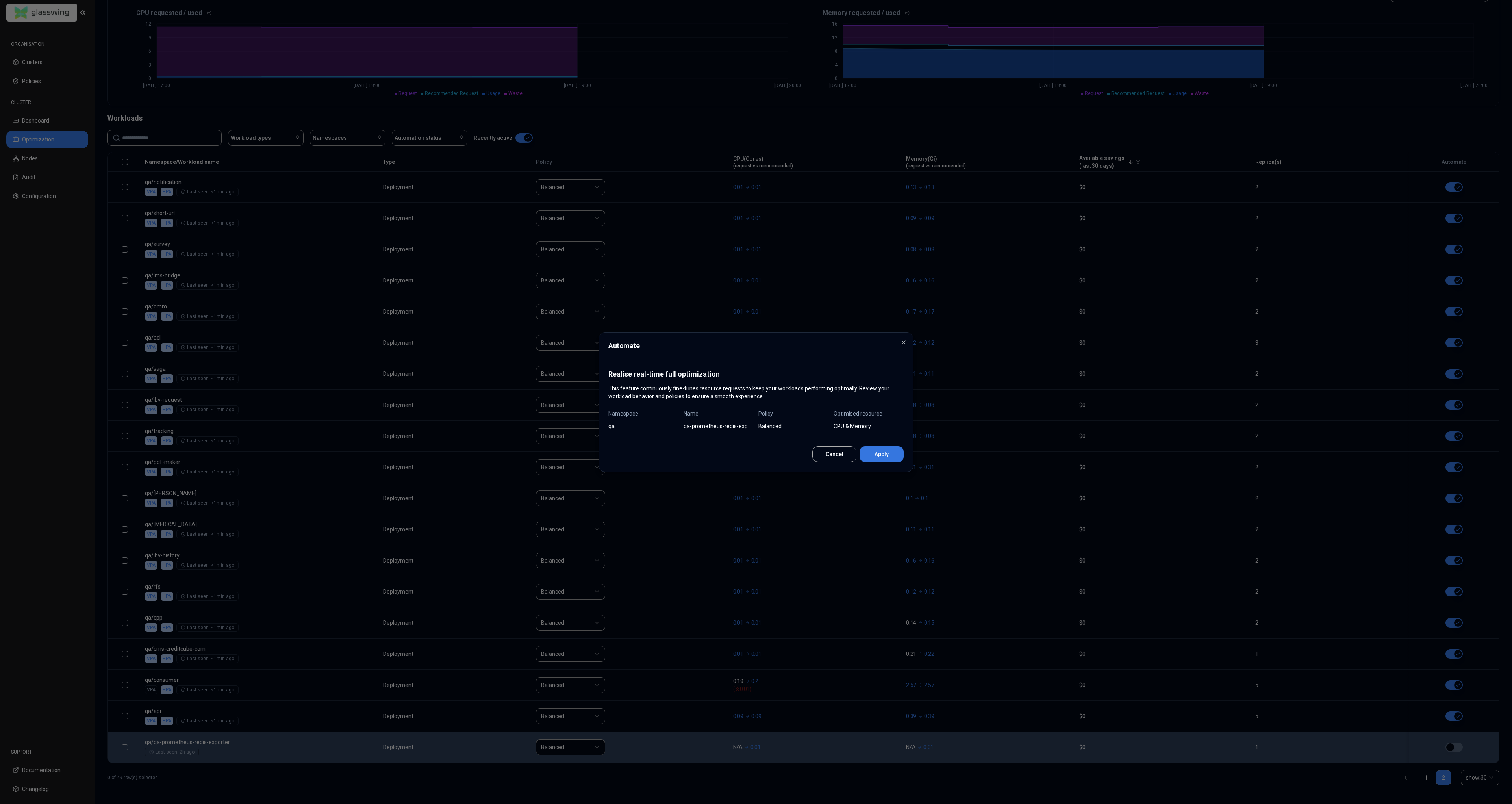
click at [883, 451] on button "Apply" at bounding box center [881, 454] width 44 height 16
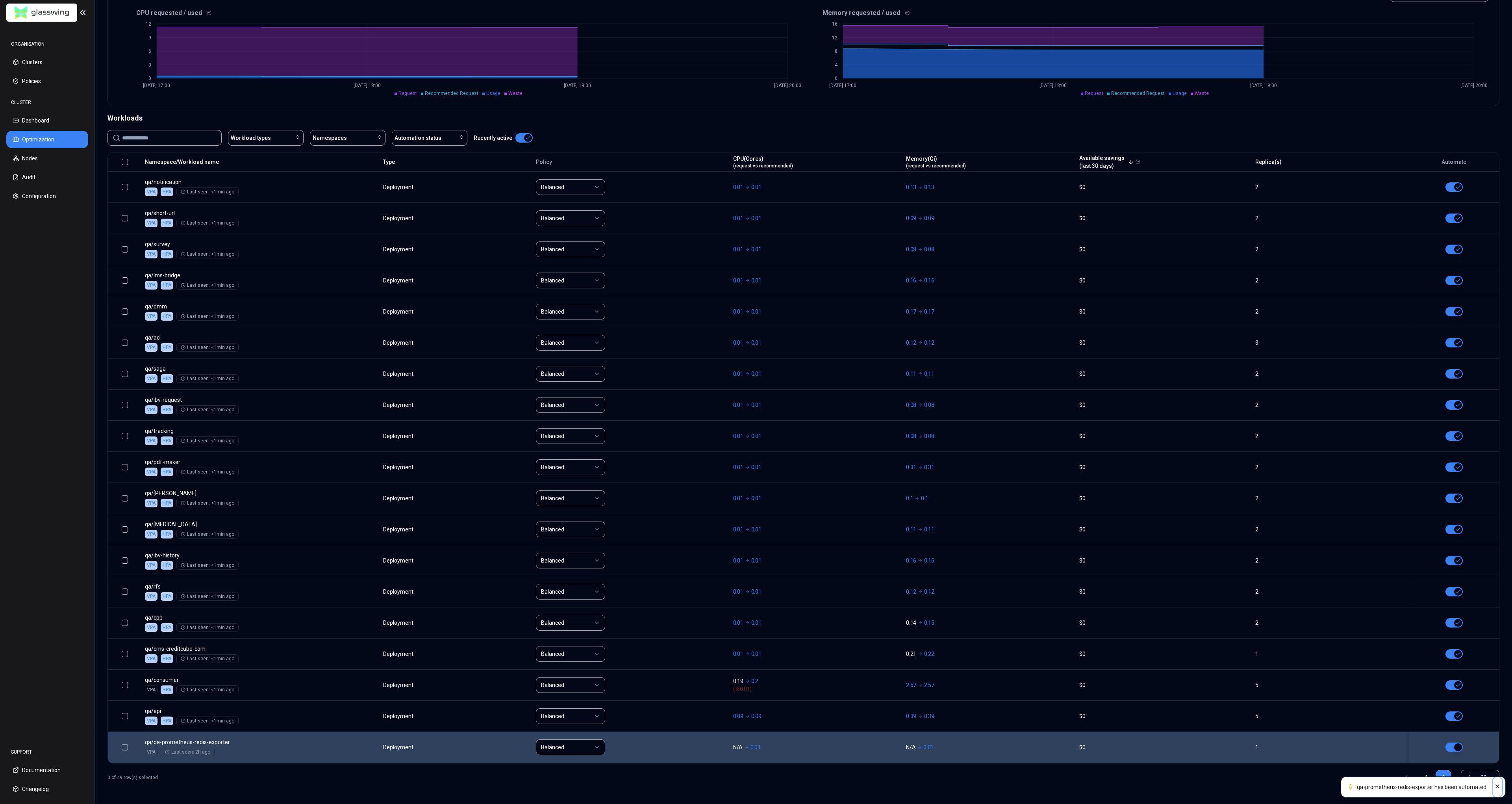
click at [1501, 789] on button "Close" at bounding box center [1497, 787] width 9 height 21
click at [1423, 779] on link "1" at bounding box center [1426, 778] width 16 height 16
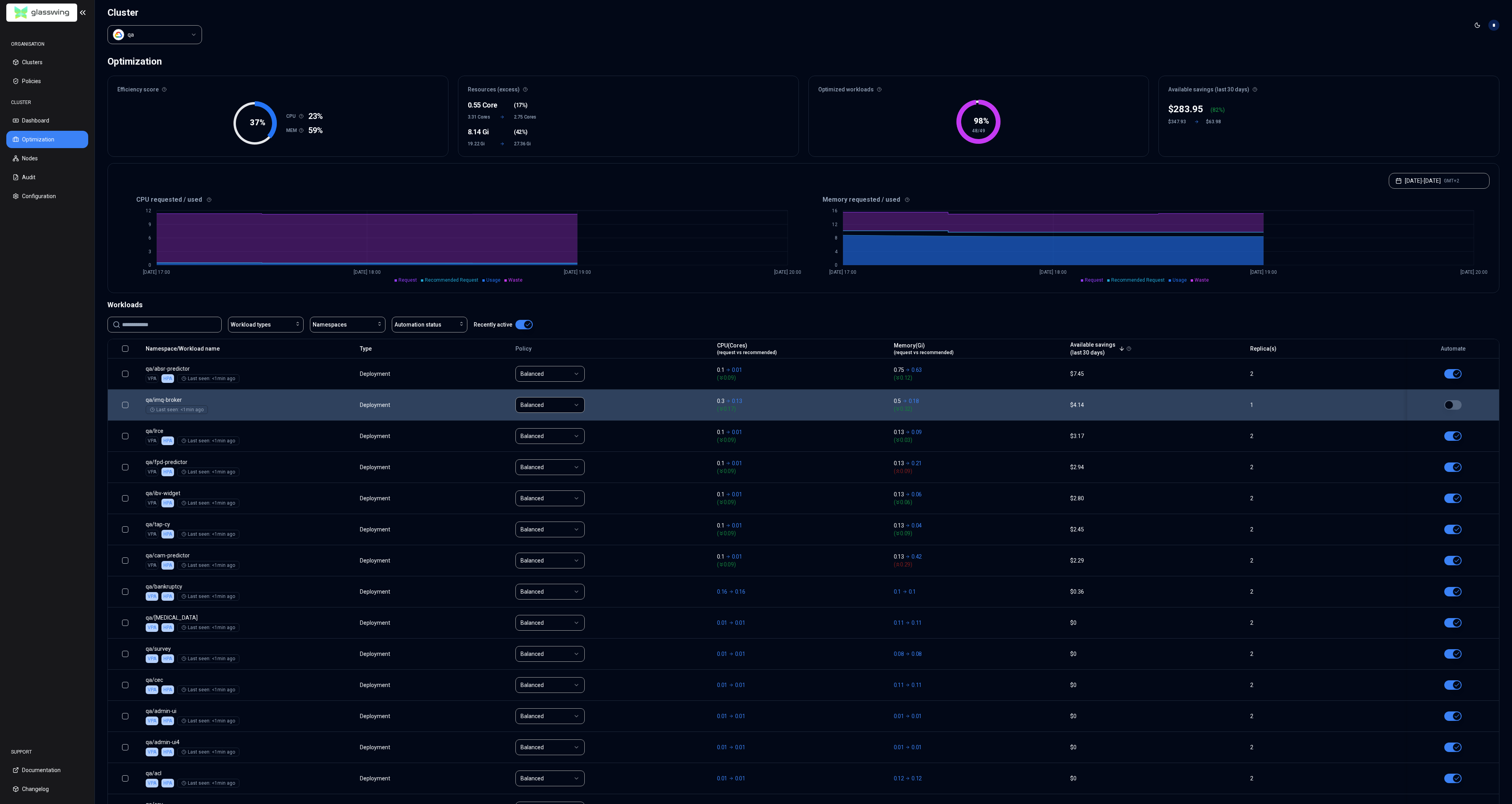
click at [1454, 404] on button "button" at bounding box center [1453, 405] width 18 height 9
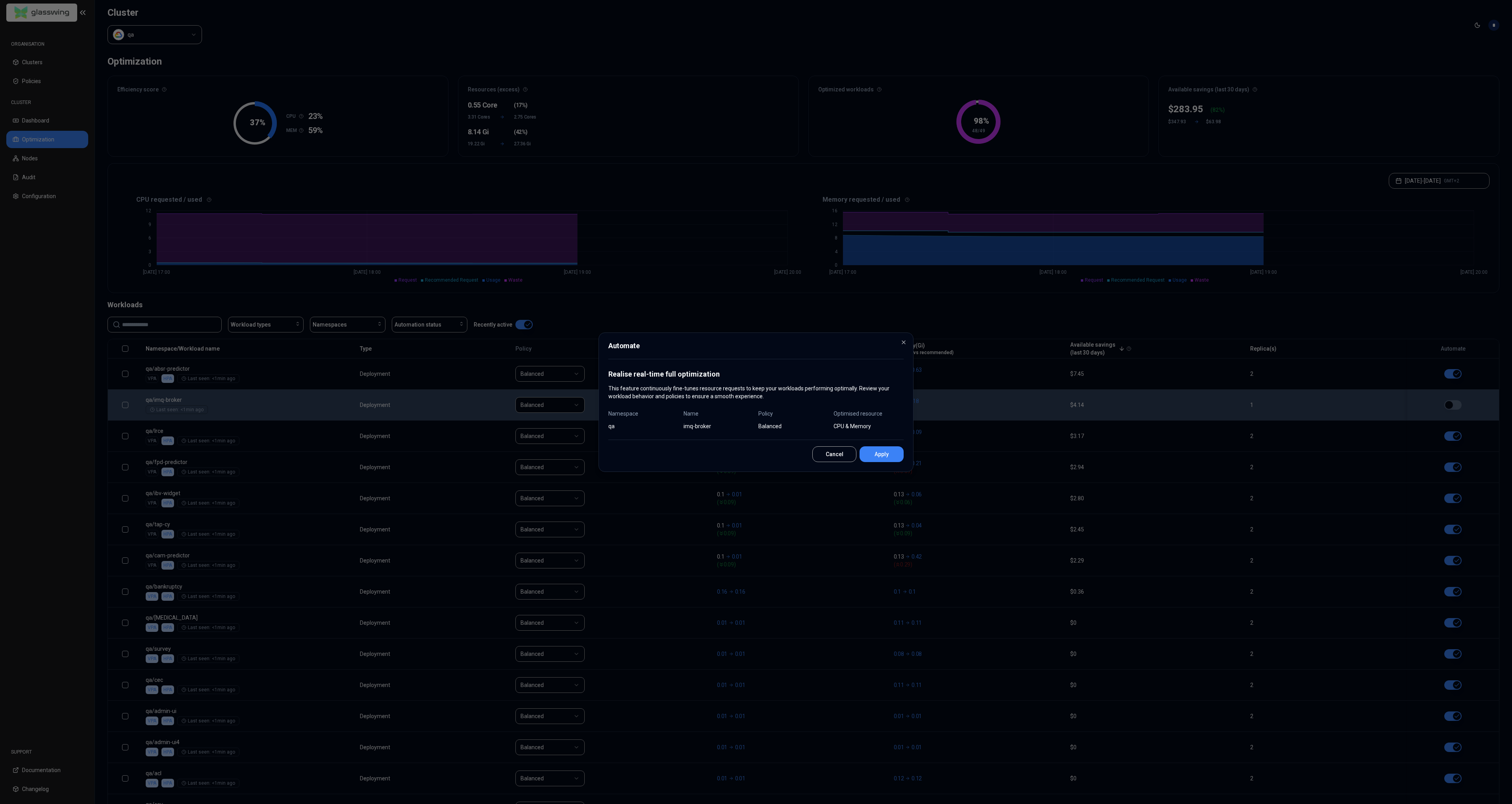
click at [883, 456] on button "Apply" at bounding box center [881, 454] width 44 height 16
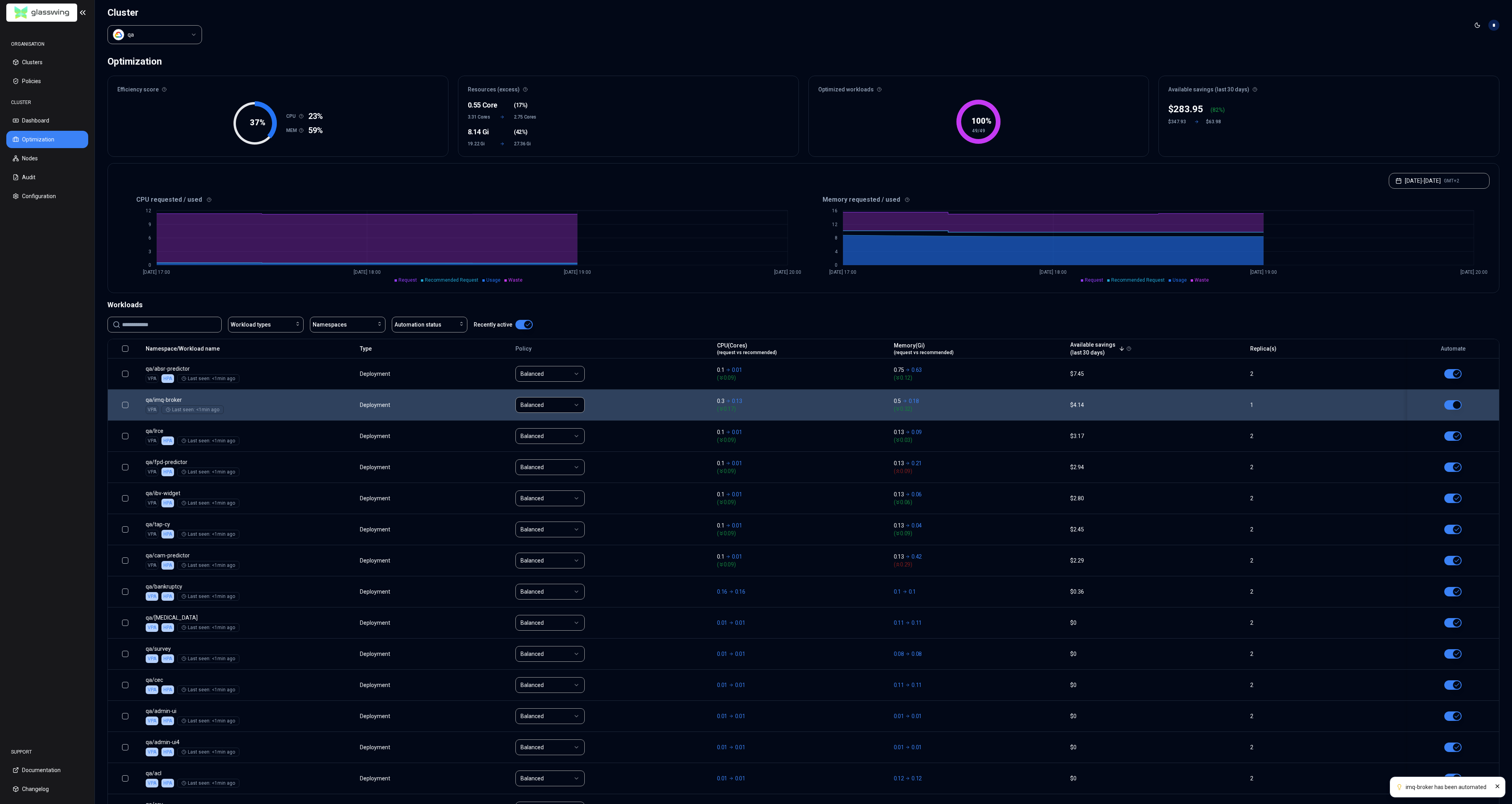
click at [150, 36] on html "imq-broker has been automated ORGANISATION Clusters Policies CLUSTER Dashboard …" at bounding box center [756, 402] width 1512 height 804
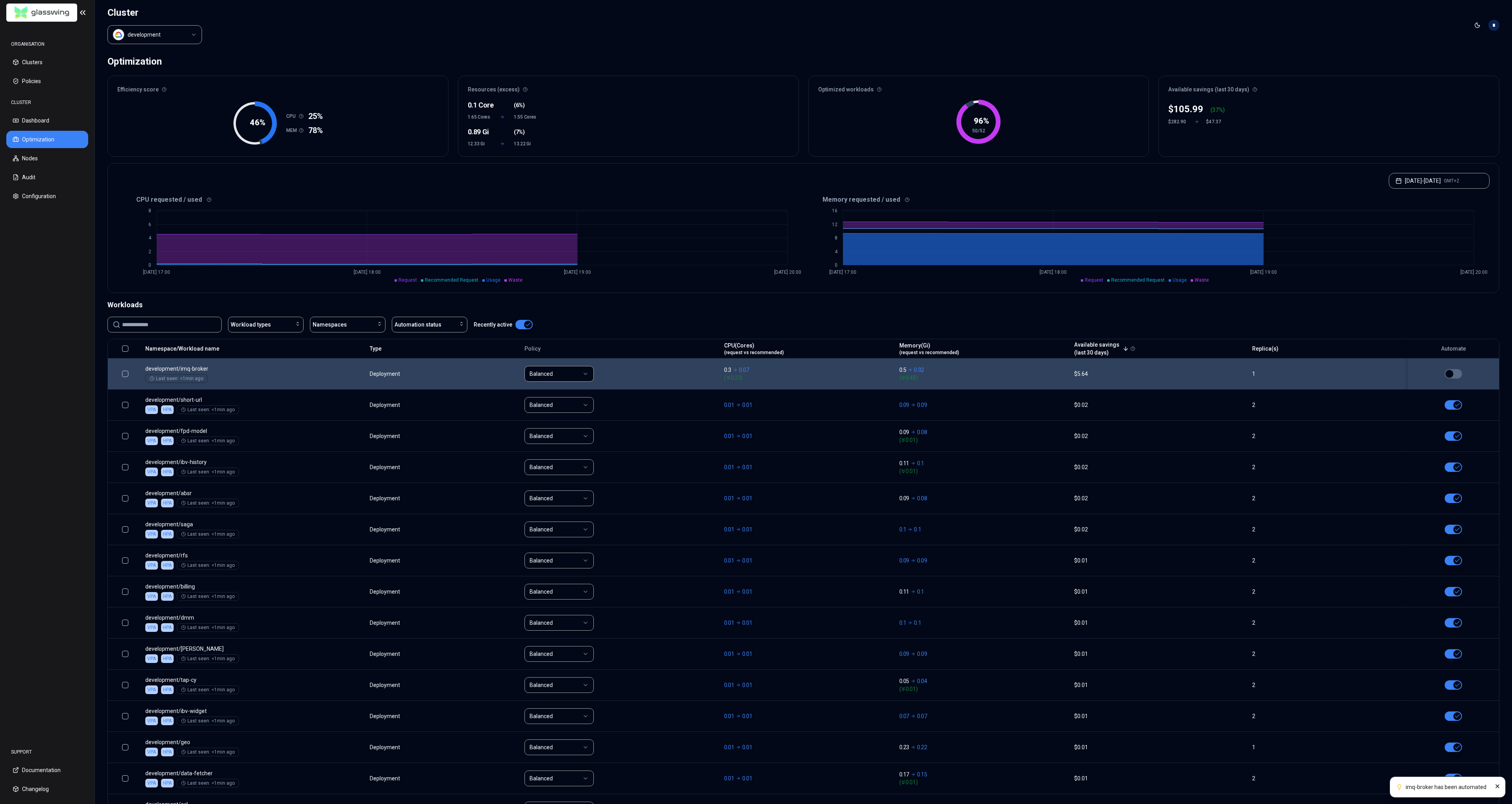
click at [1450, 373] on button "button" at bounding box center [1453, 374] width 18 height 9
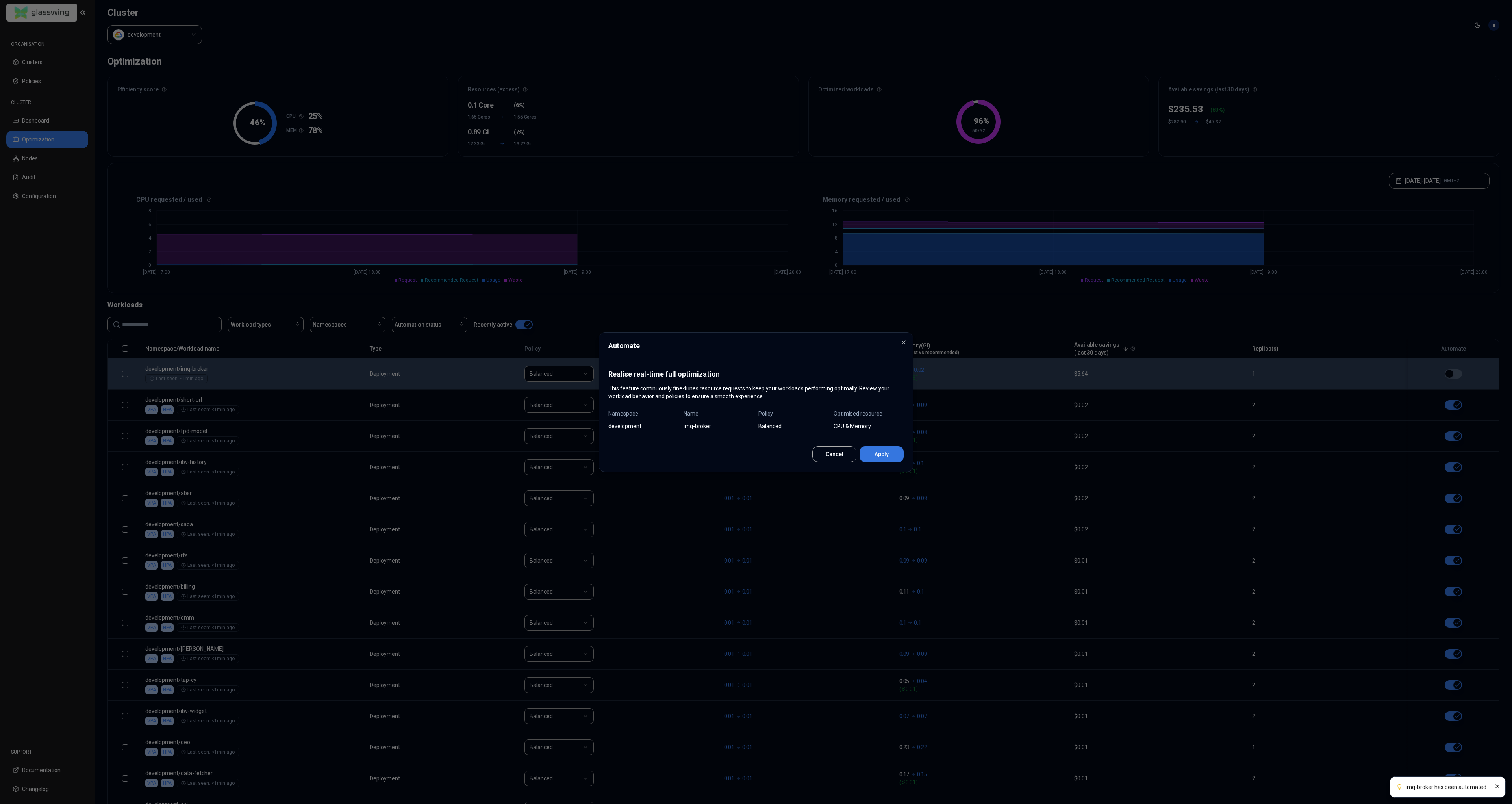
click at [880, 456] on button "Apply" at bounding box center [881, 454] width 44 height 16
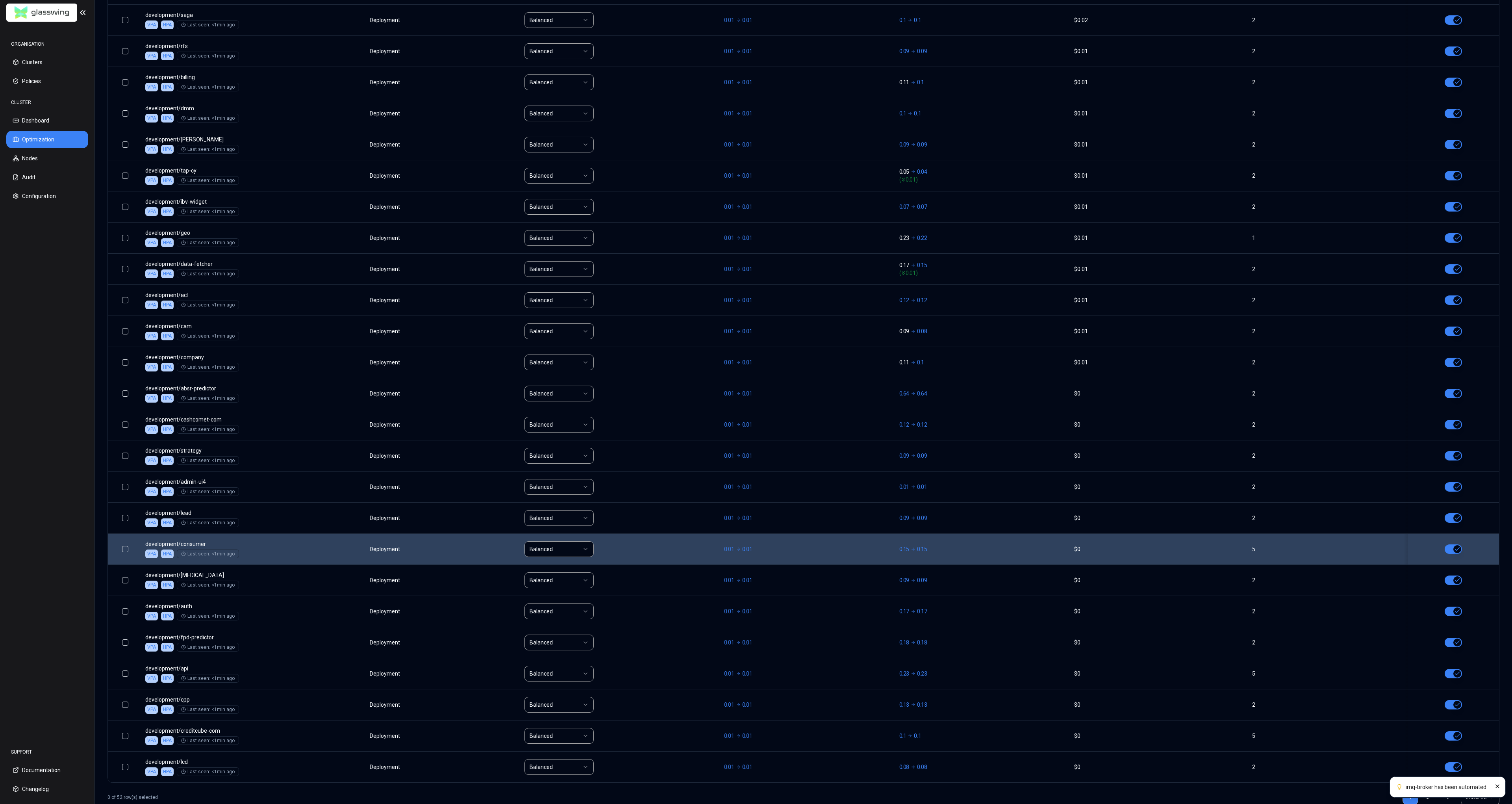
scroll to position [529, 0]
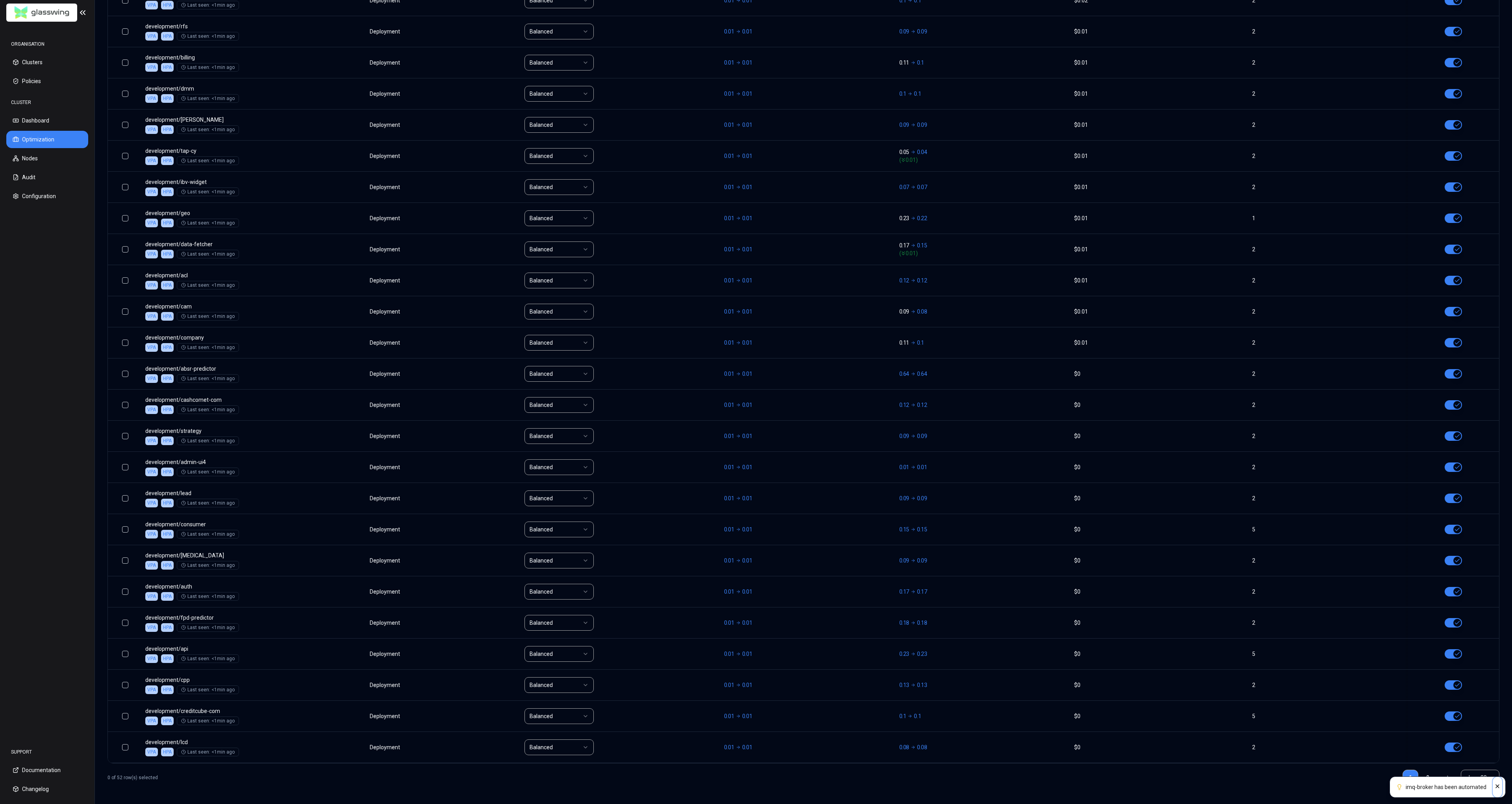
click at [1500, 787] on icon "Close" at bounding box center [1497, 786] width 6 height 6
click at [1426, 779] on link "2" at bounding box center [1427, 778] width 16 height 16
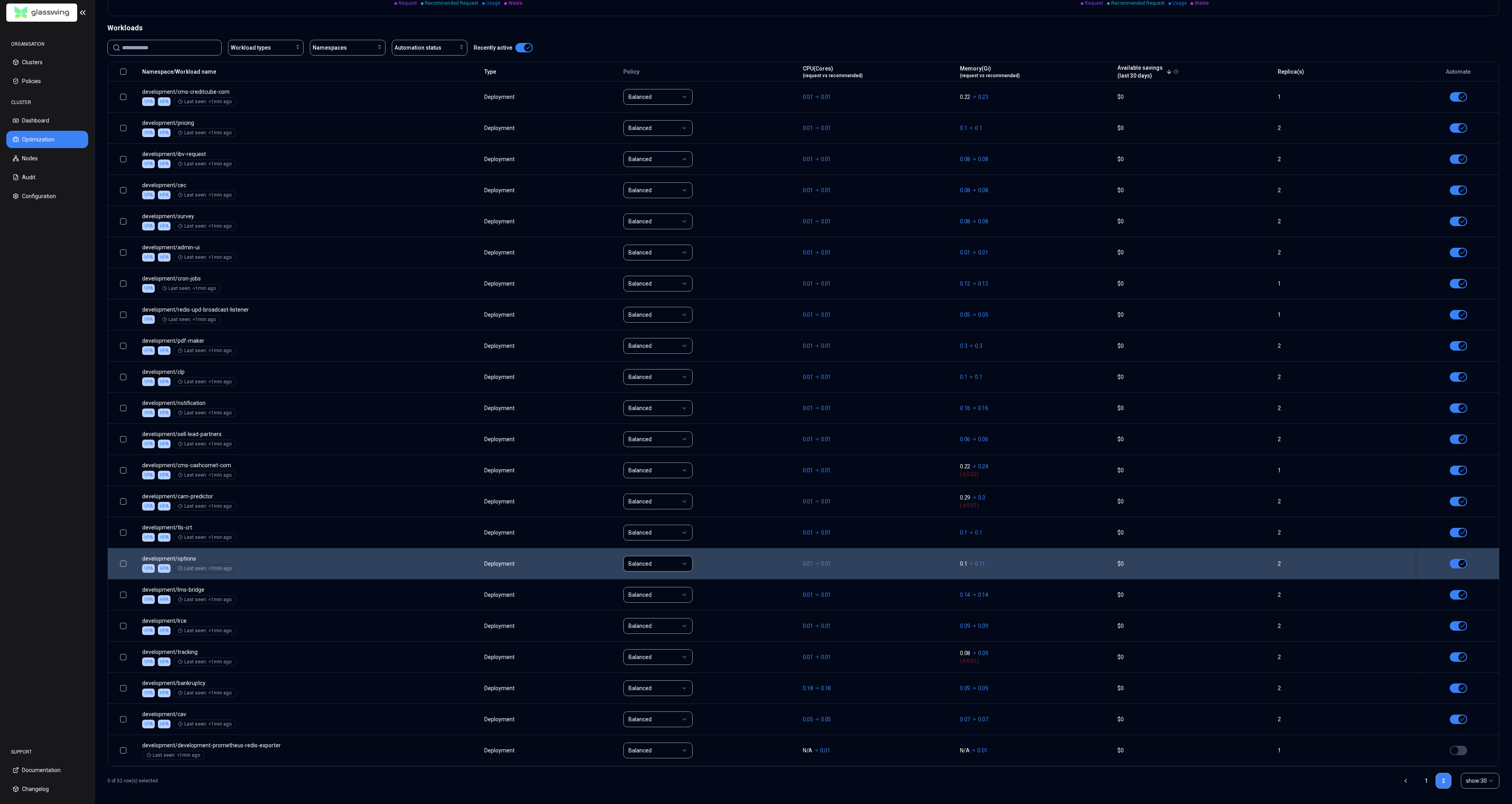
scroll to position [280, 0]
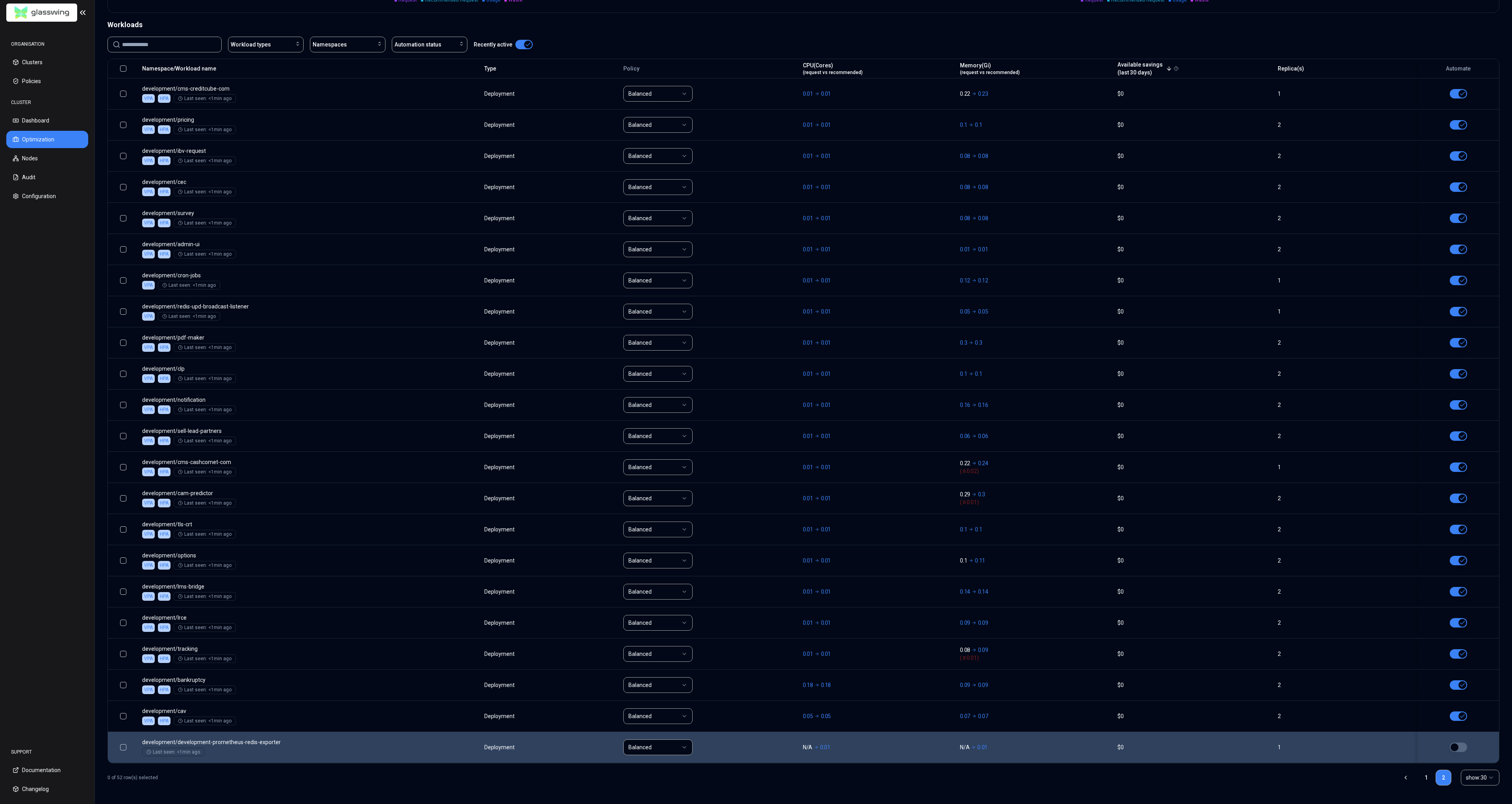
click at [1459, 742] on td at bounding box center [1456, 747] width 86 height 31
click at [1460, 748] on button "button" at bounding box center [1459, 748] width 18 height 9
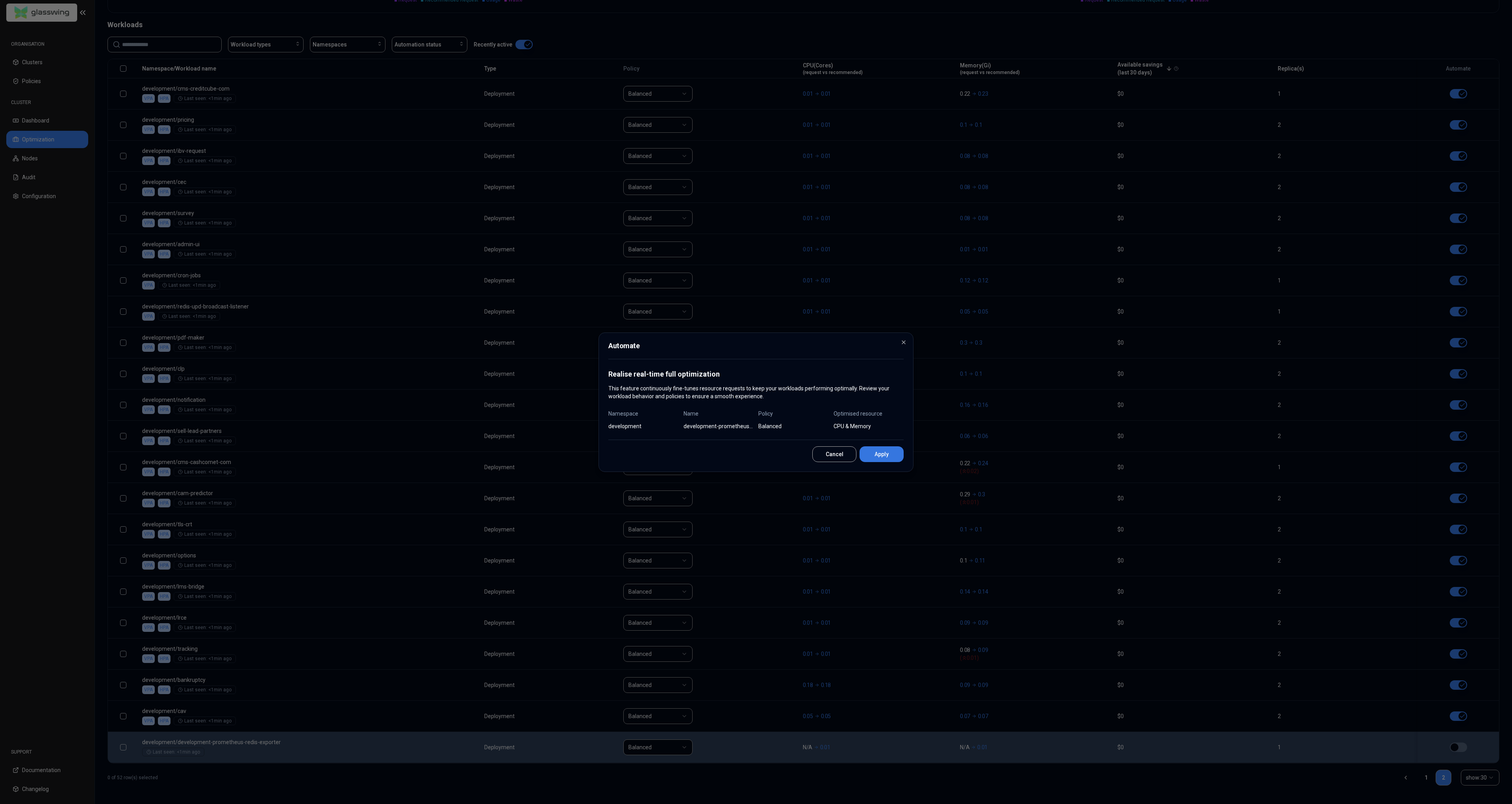
click at [894, 459] on button "Apply" at bounding box center [881, 454] width 44 height 16
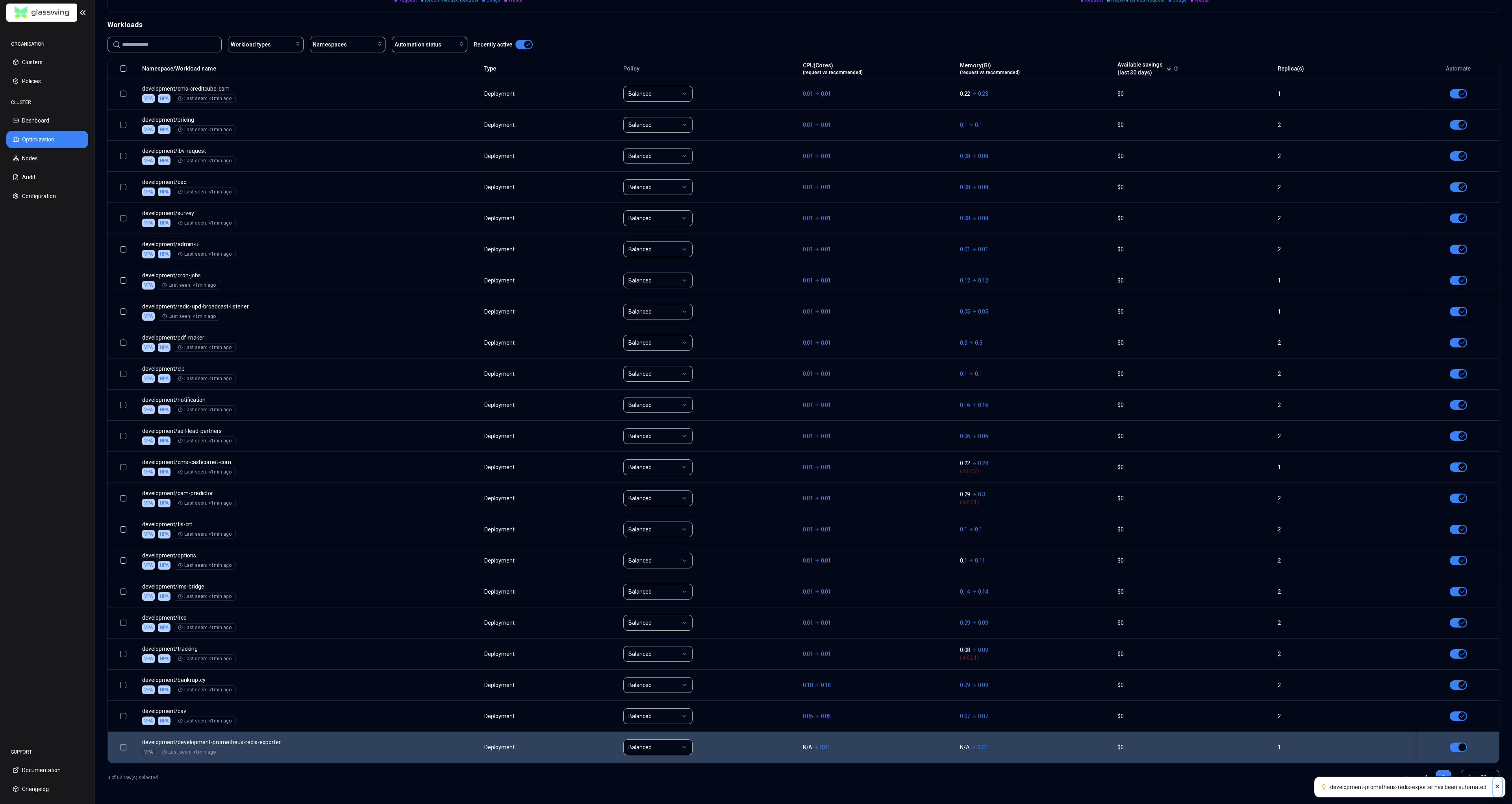
click at [1500, 787] on icon "Close" at bounding box center [1497, 786] width 6 height 6
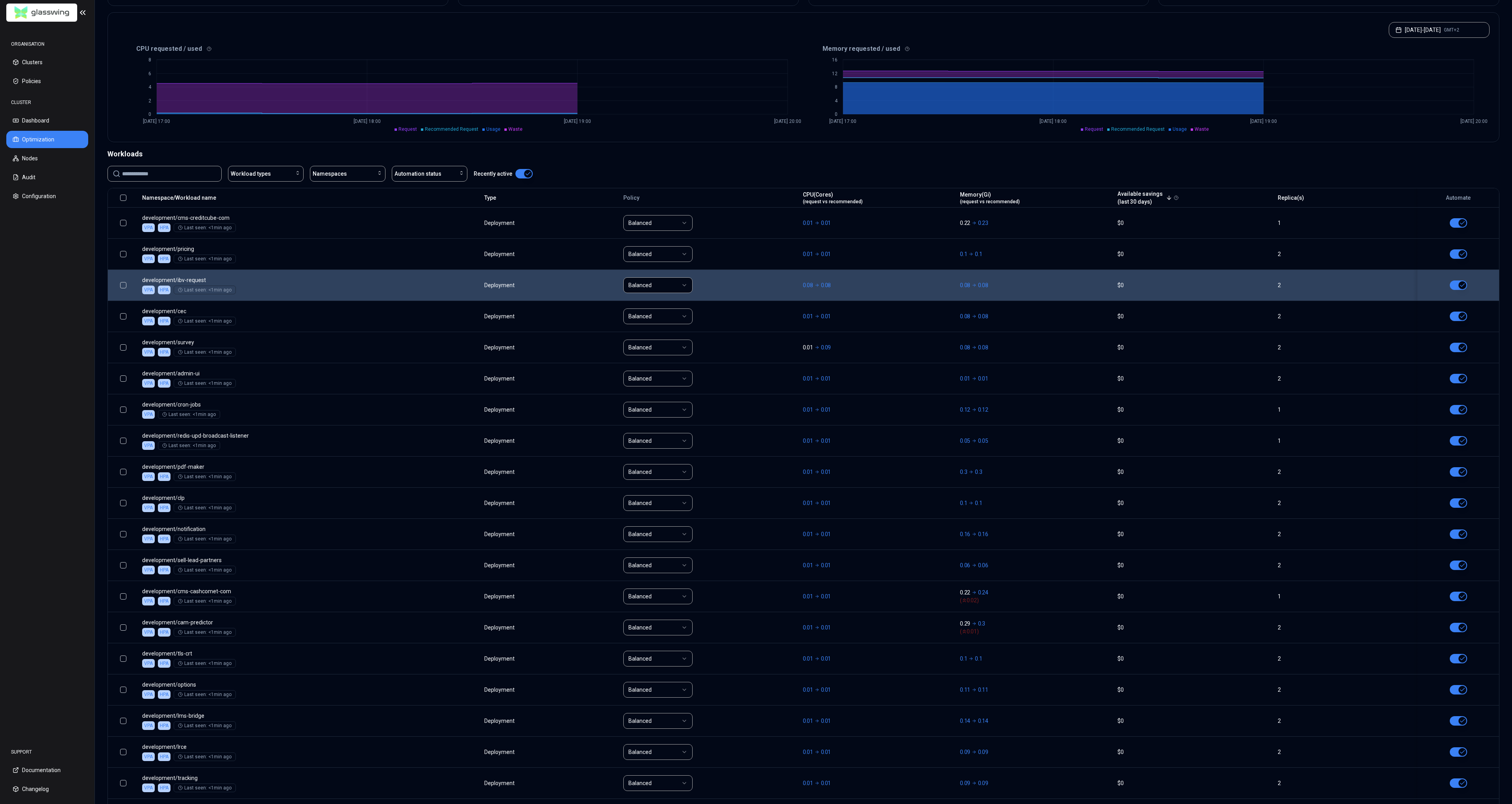
scroll to position [0, 0]
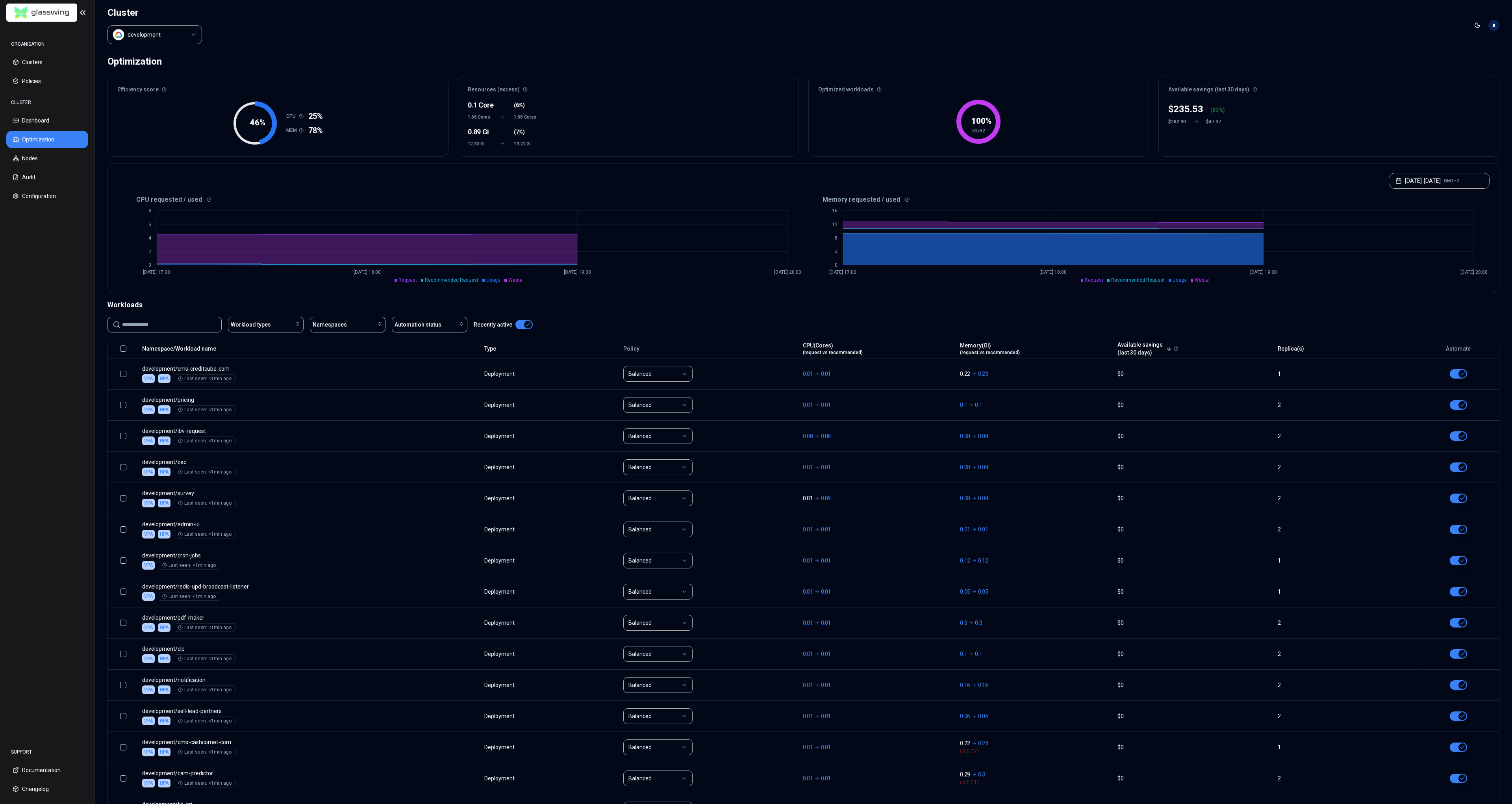
click at [178, 319] on input at bounding box center [169, 324] width 95 height 15
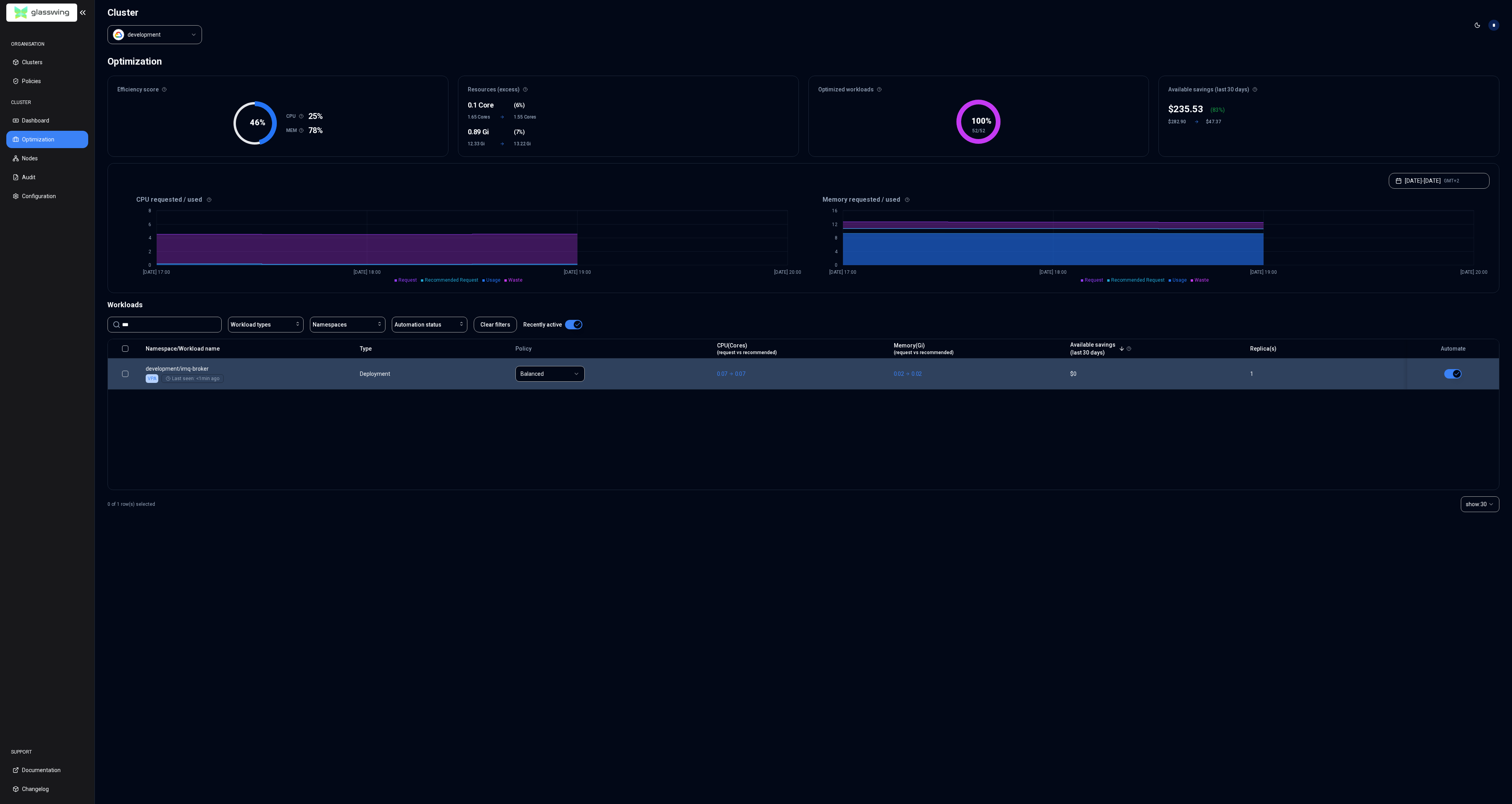
type input "***"
click at [1455, 374] on button "button" at bounding box center [1453, 374] width 18 height 9
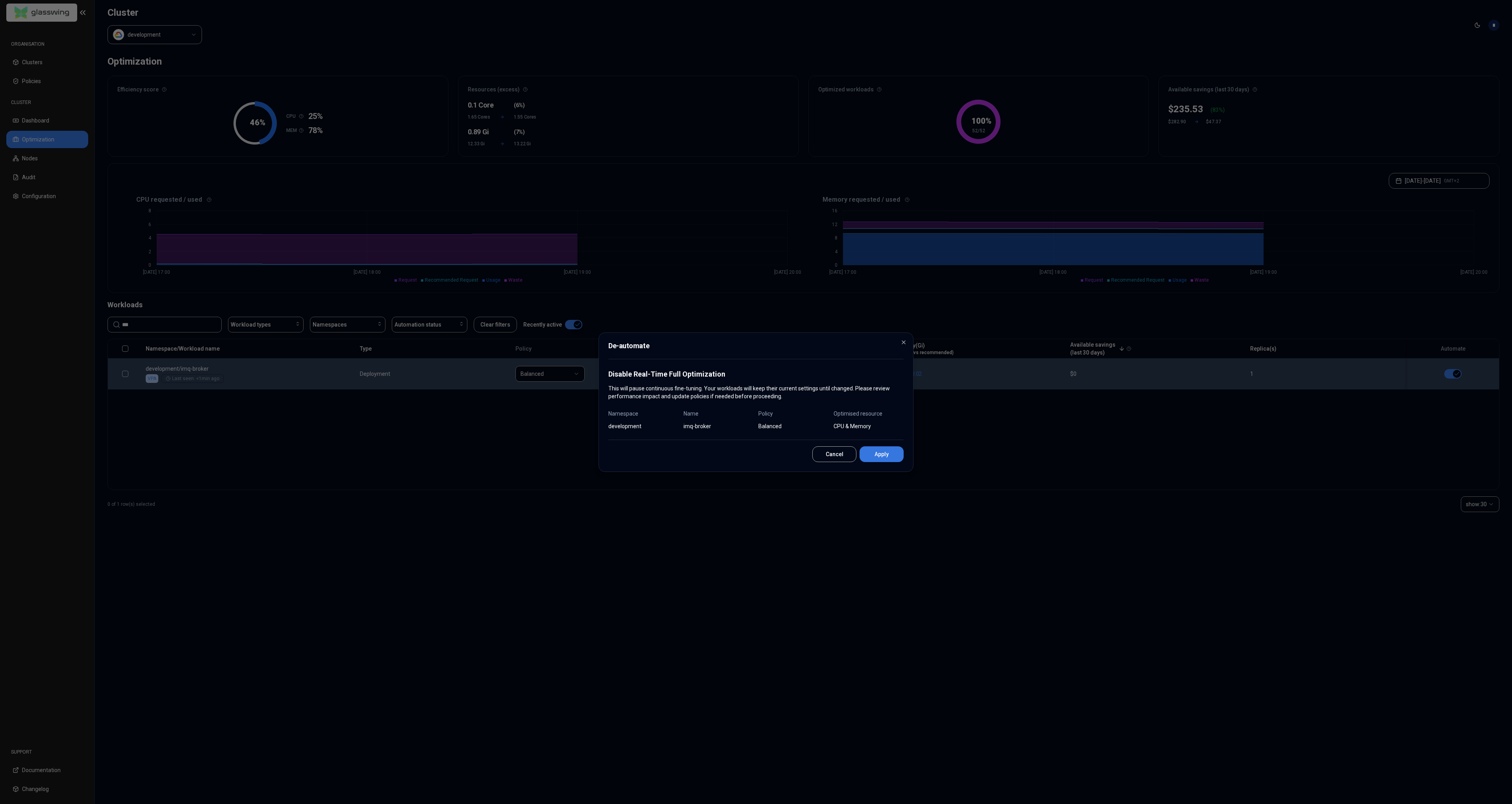
click at [879, 451] on button "Apply" at bounding box center [881, 454] width 44 height 16
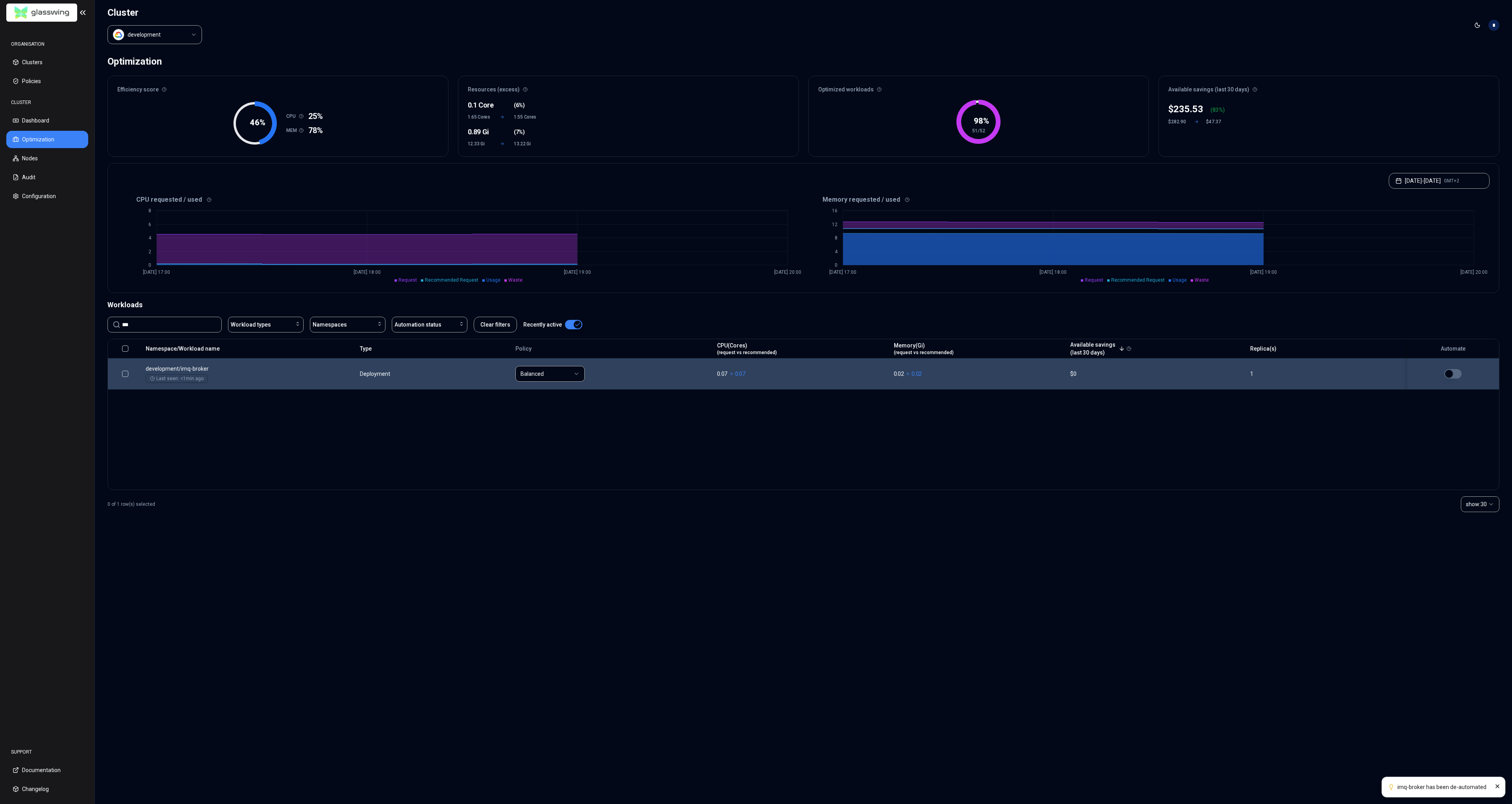
click at [173, 33] on html "imq-broker has been de-automated ORGANISATION Clusters Policies CLUSTER Dashboa…" at bounding box center [756, 402] width 1512 height 804
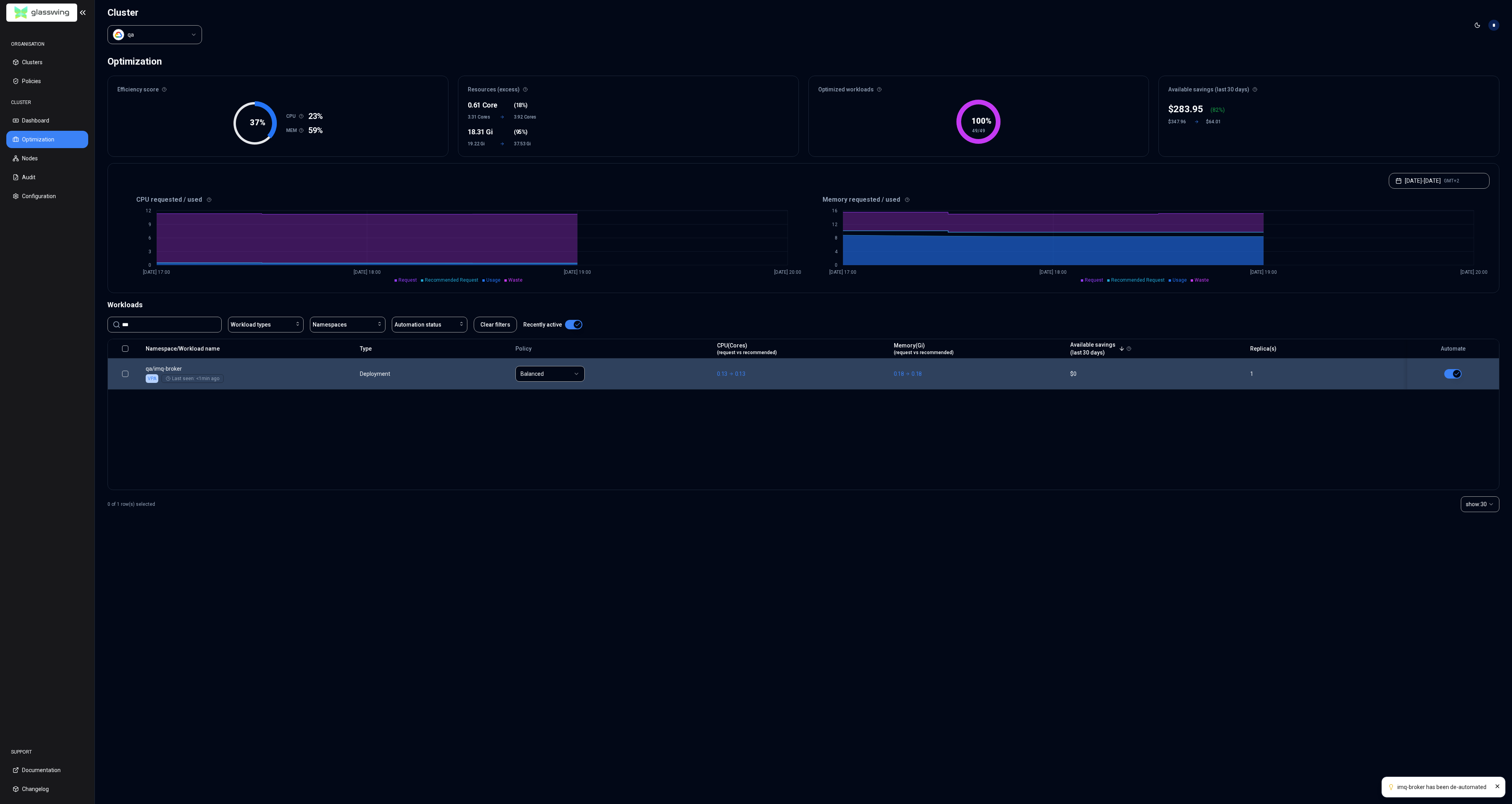
click at [1452, 374] on button "button" at bounding box center [1453, 374] width 18 height 9
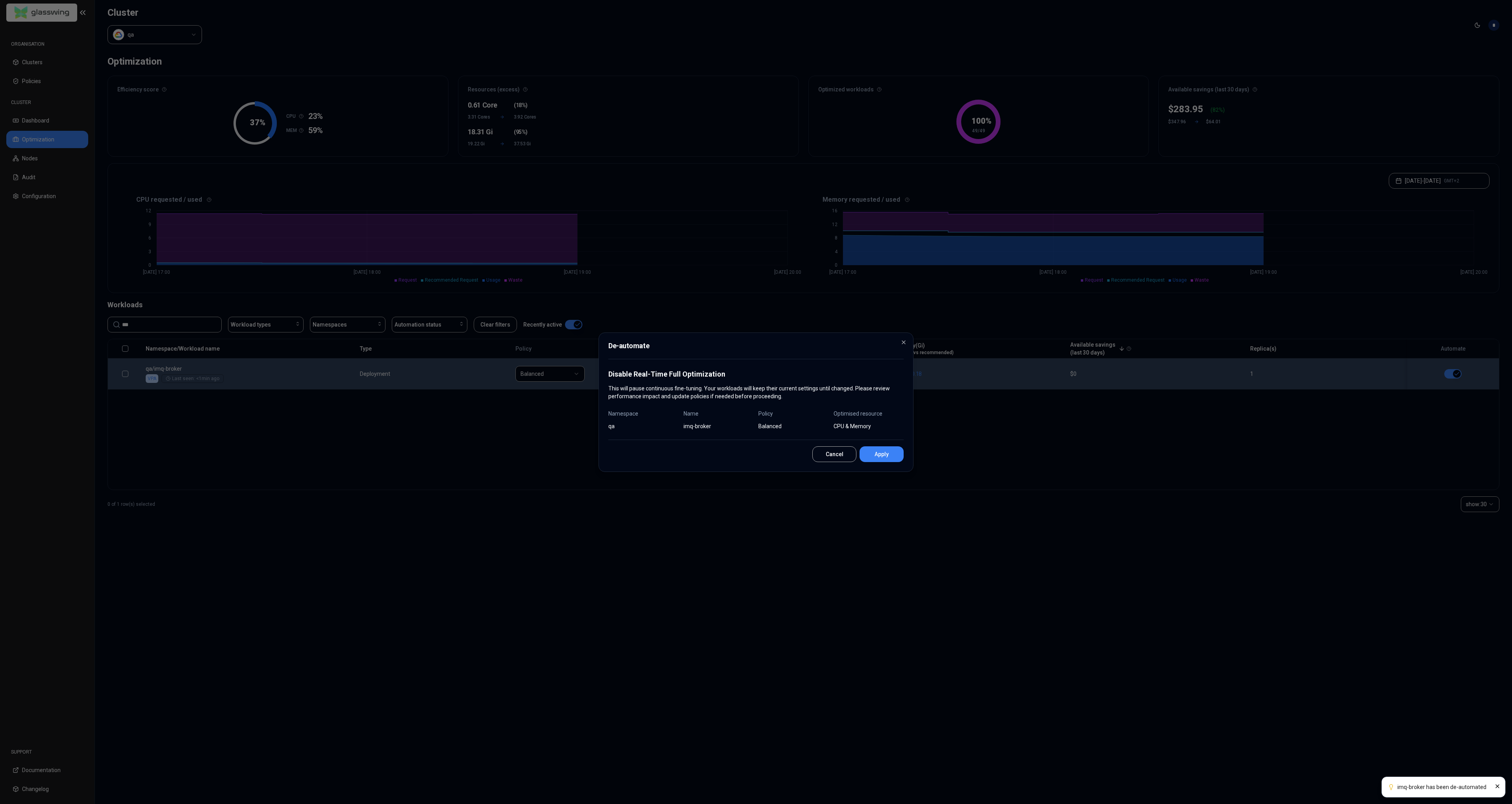
click at [884, 456] on button "Apply" at bounding box center [881, 454] width 44 height 16
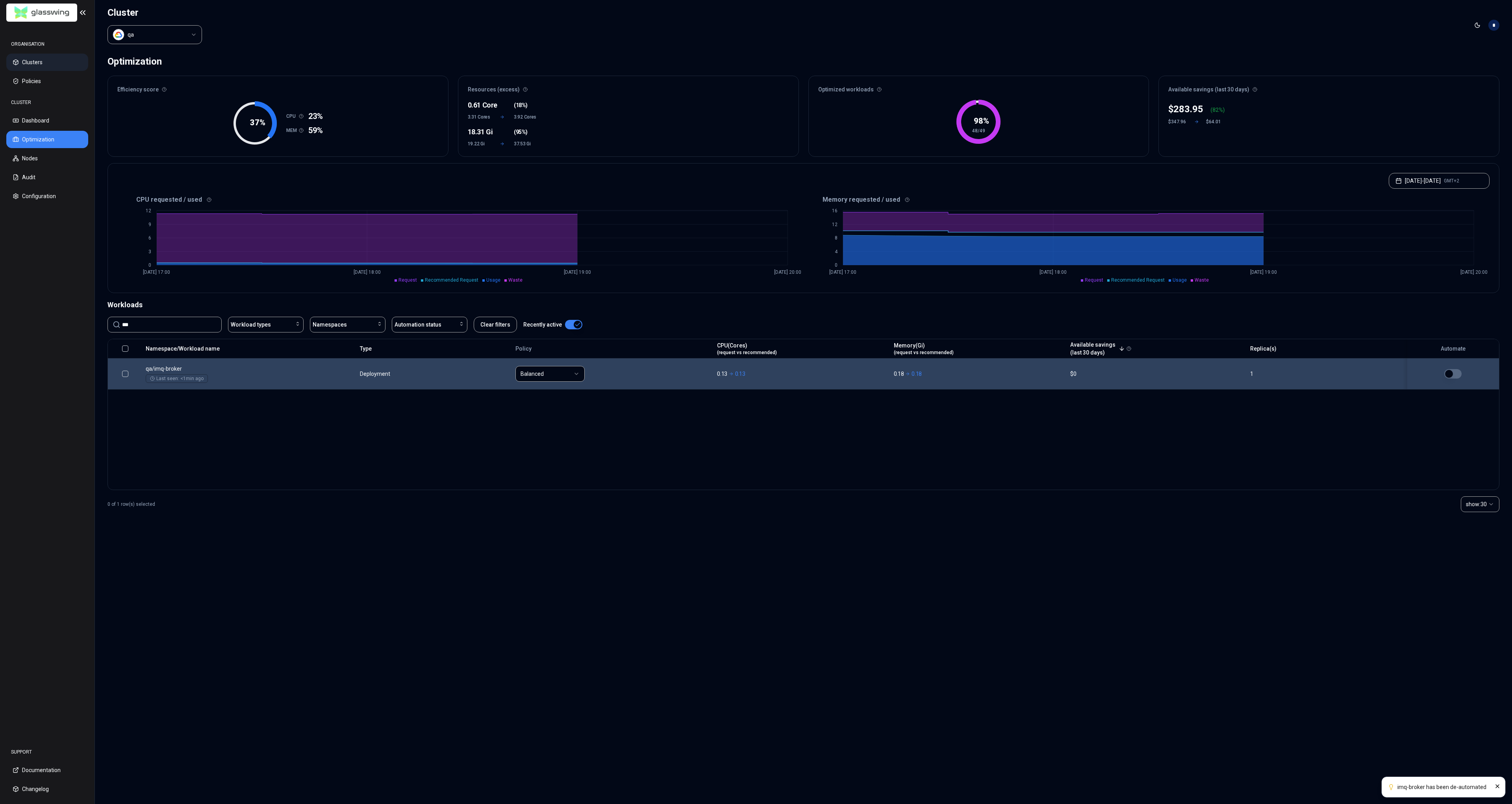
click at [42, 63] on button "Clusters" at bounding box center [48, 62] width 82 height 18
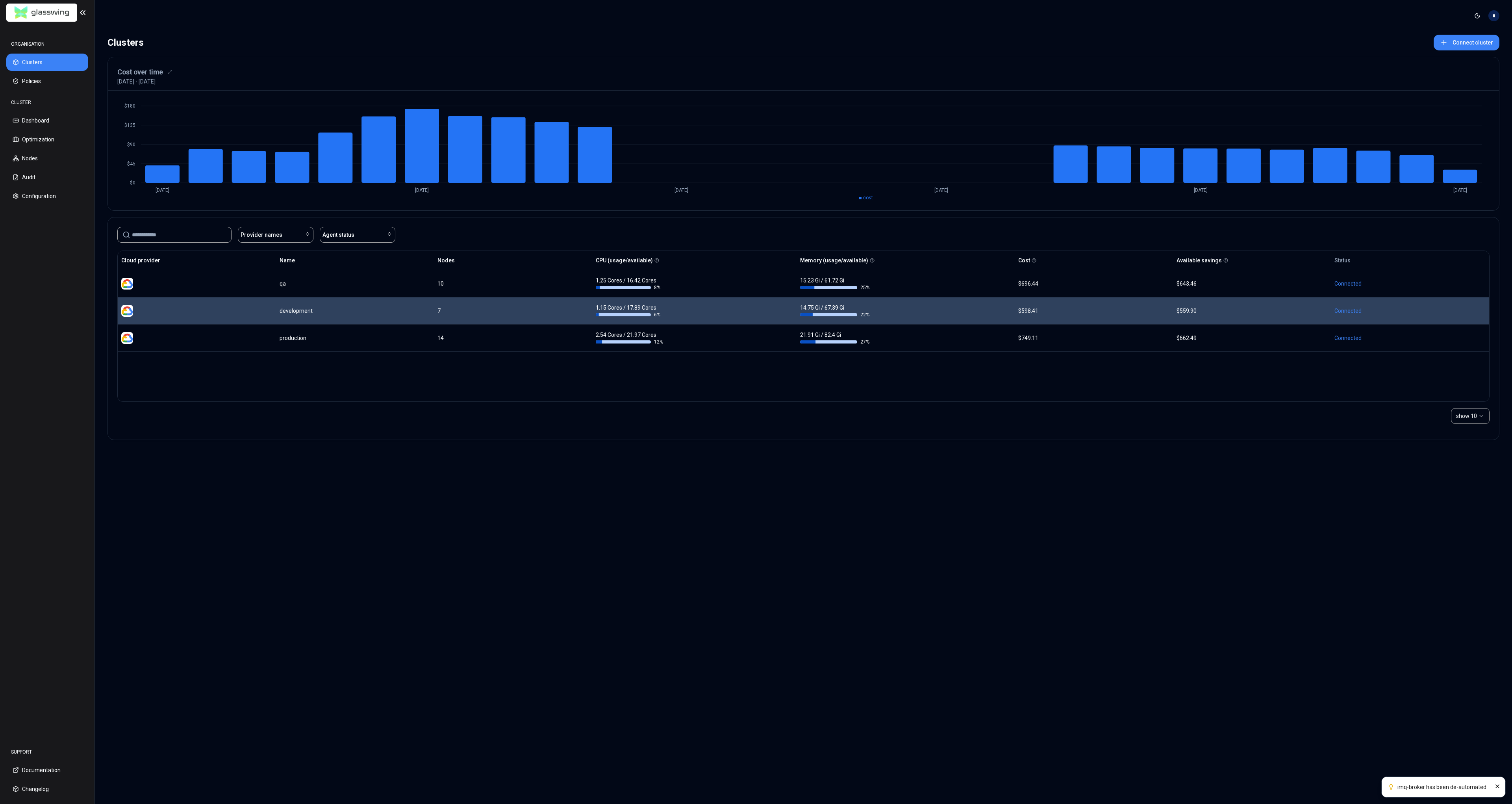
click at [303, 313] on div "development" at bounding box center [355, 311] width 151 height 8
